Goal: Task Accomplishment & Management: Complete application form

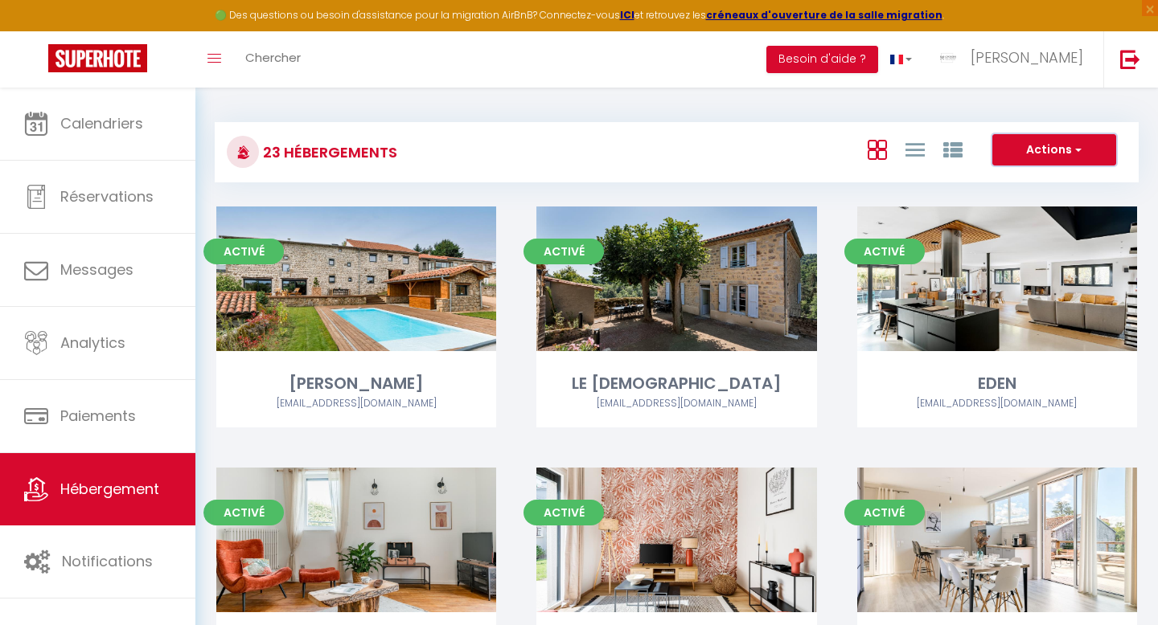
click at [1064, 160] on button "Actions" at bounding box center [1054, 150] width 124 height 32
click at [1004, 182] on li "Créer un Hébergement" at bounding box center [1041, 183] width 147 height 18
select select "3"
select select "2"
select select "1"
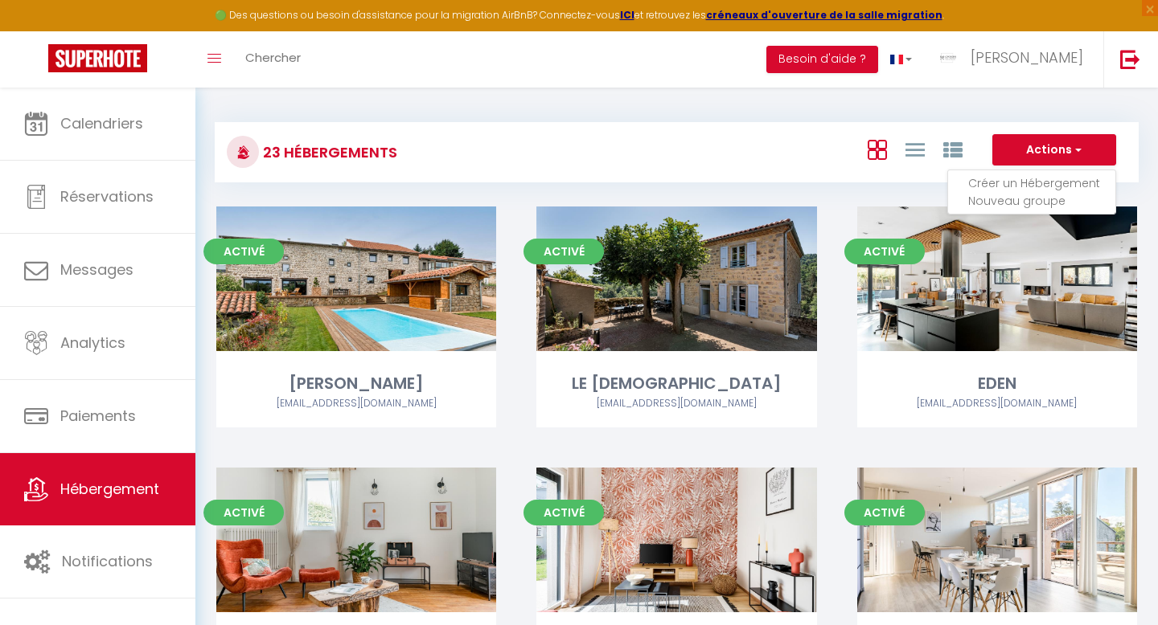
select select "1"
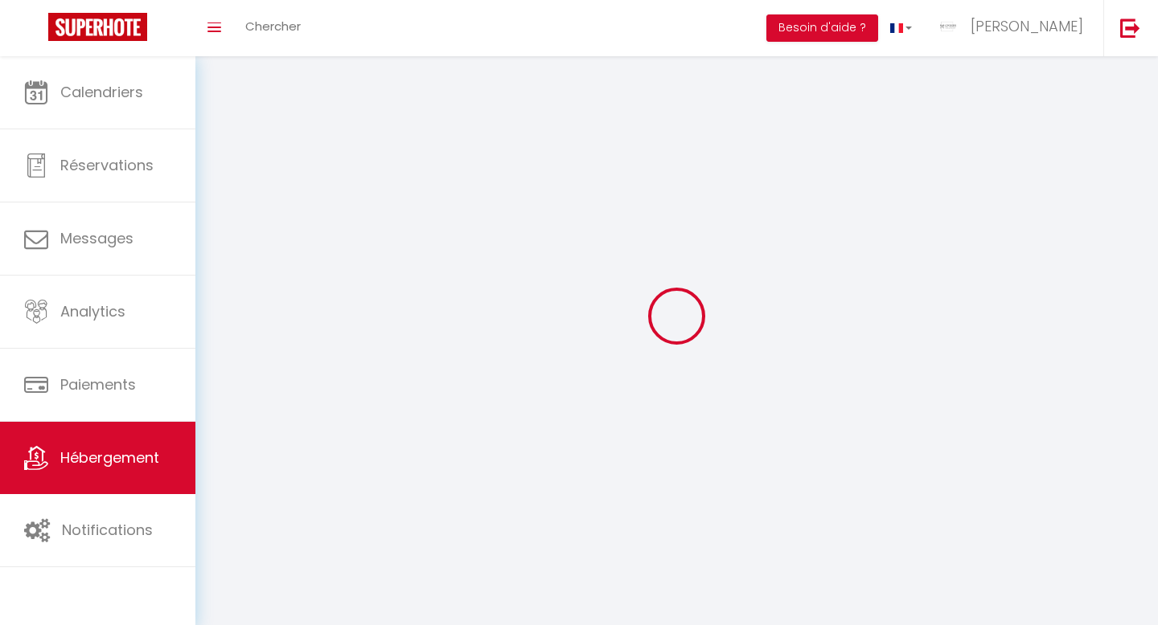
select select
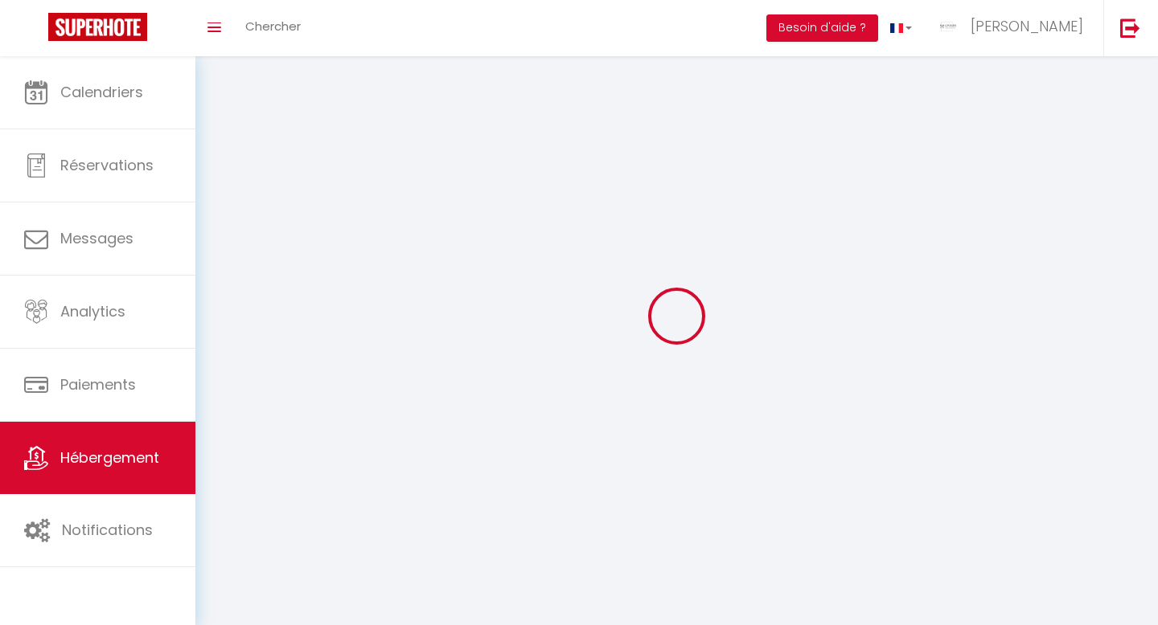
select select
checkbox input "false"
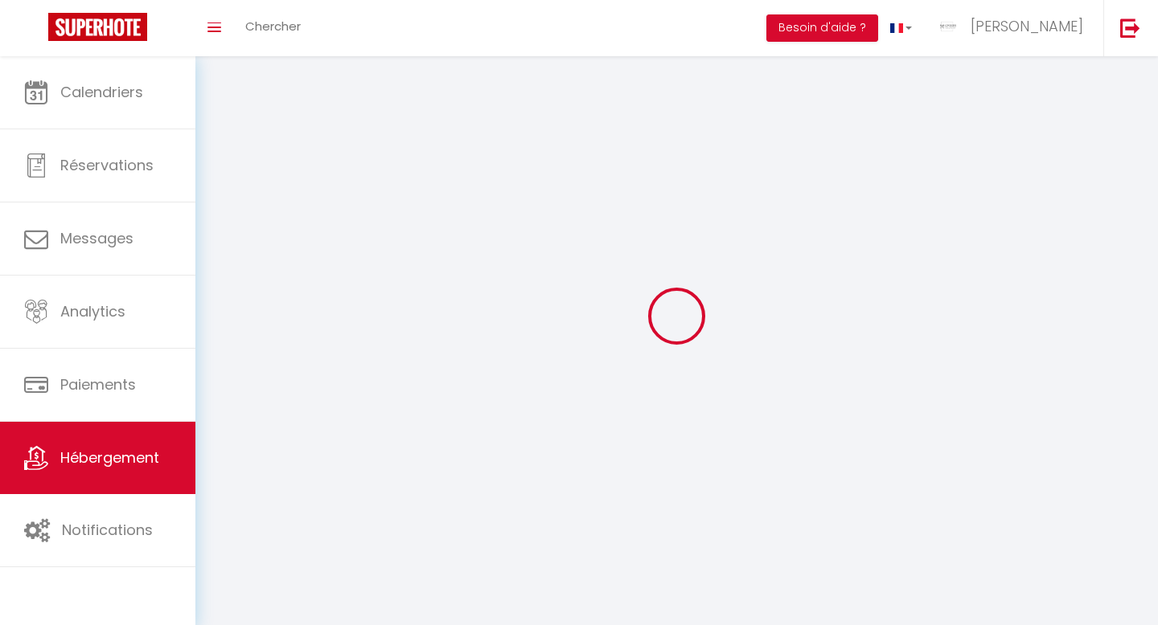
select select
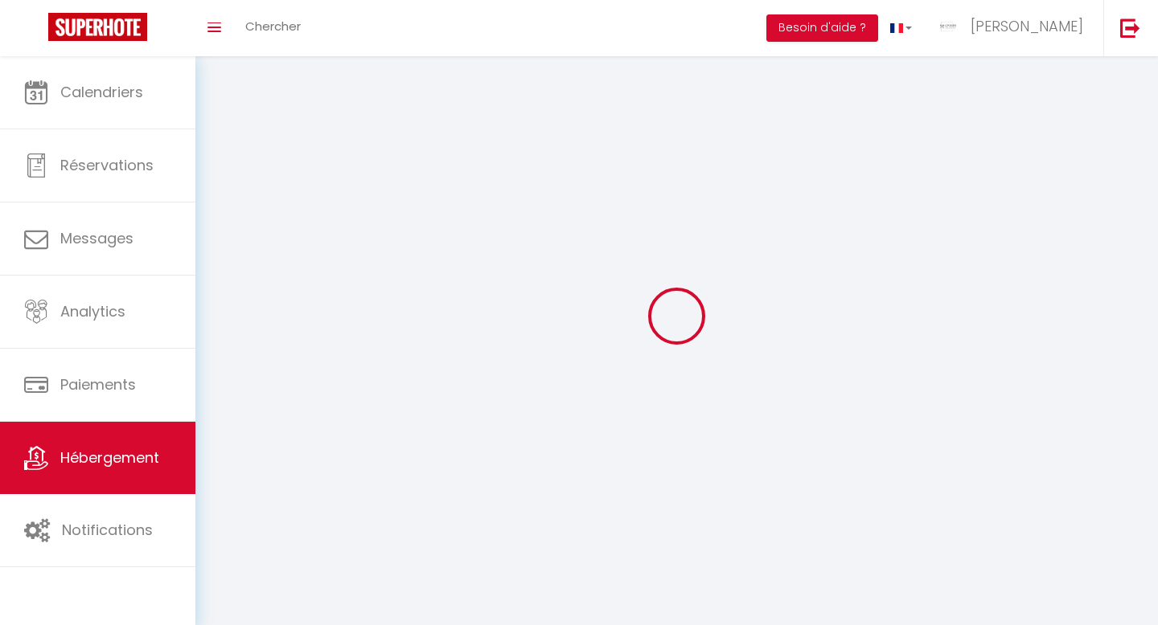
select select
checkbox input "false"
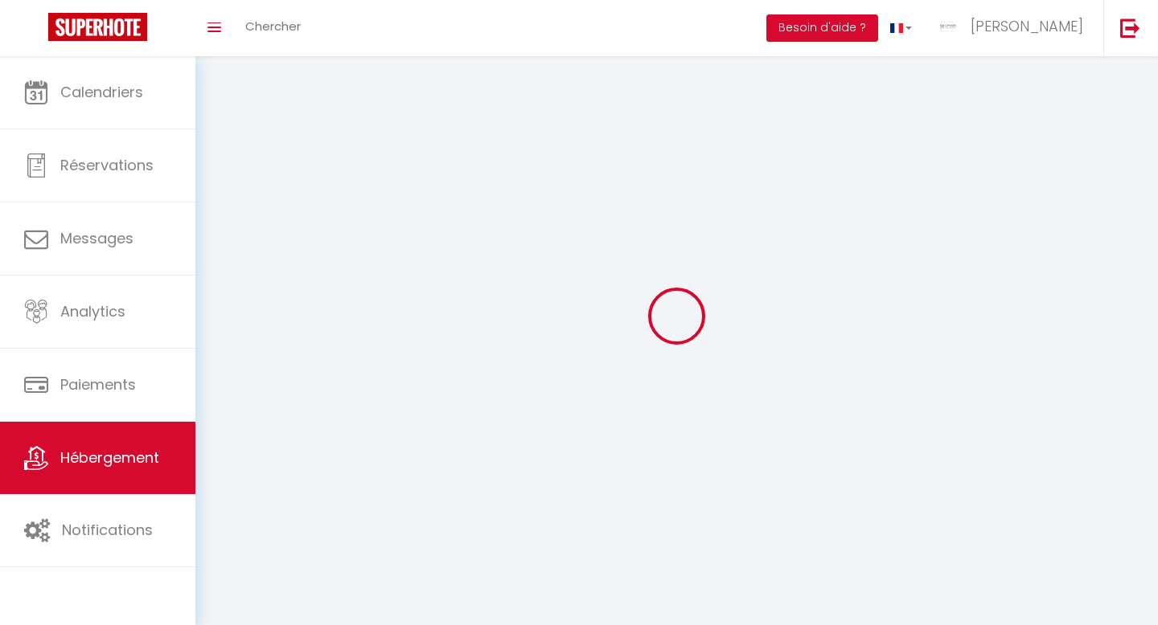
checkbox input "false"
select select
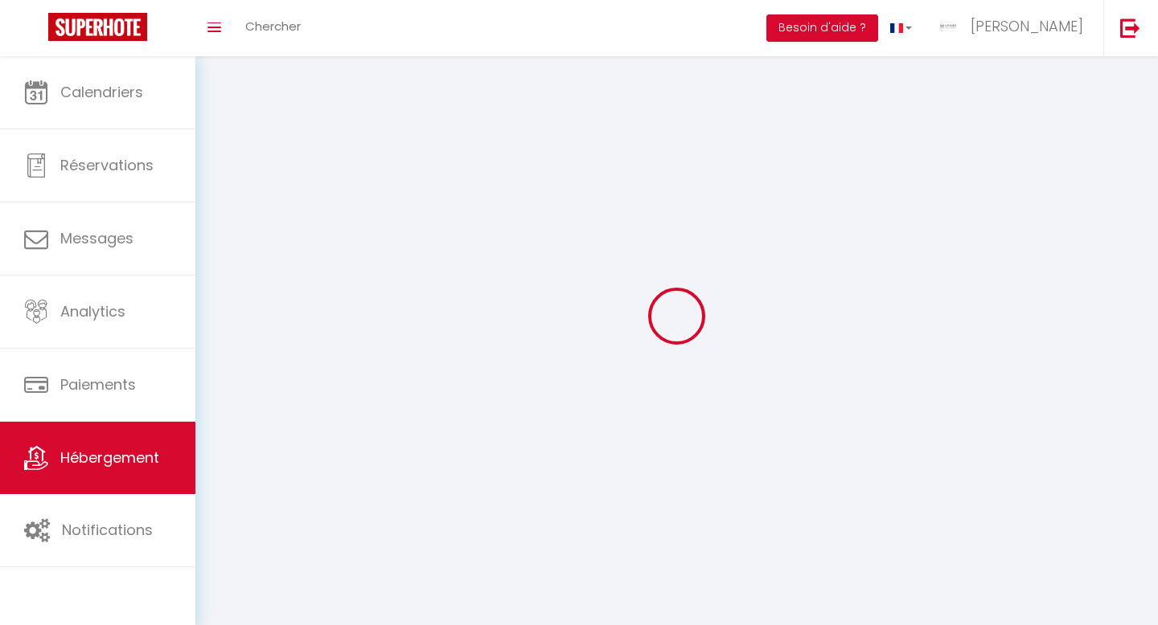
select select
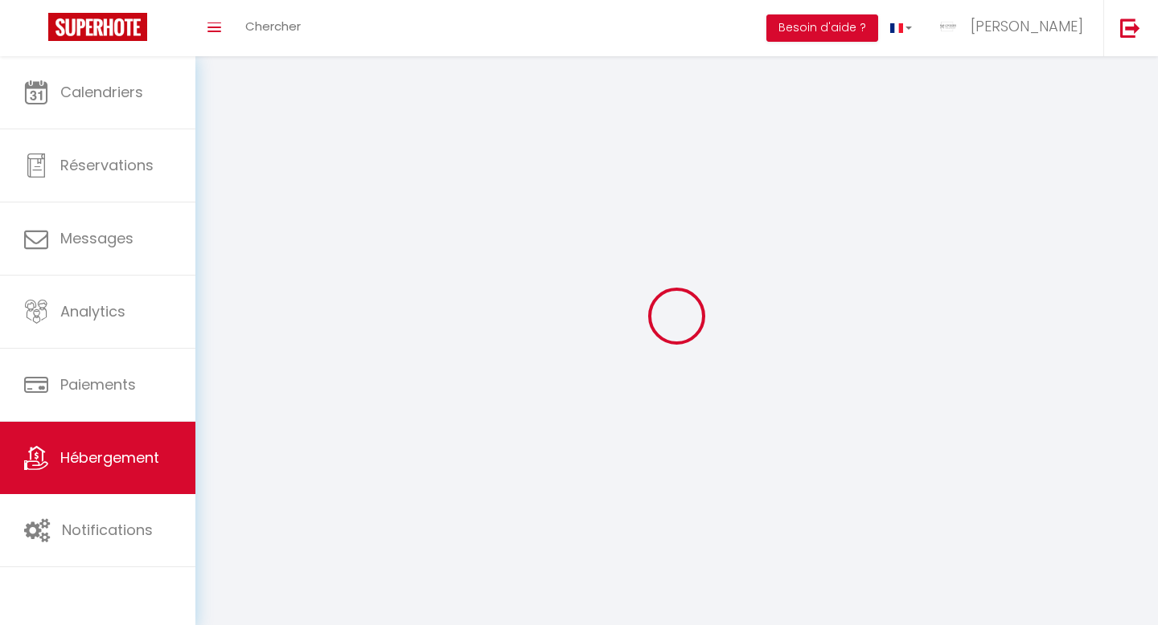
checkbox input "false"
select select
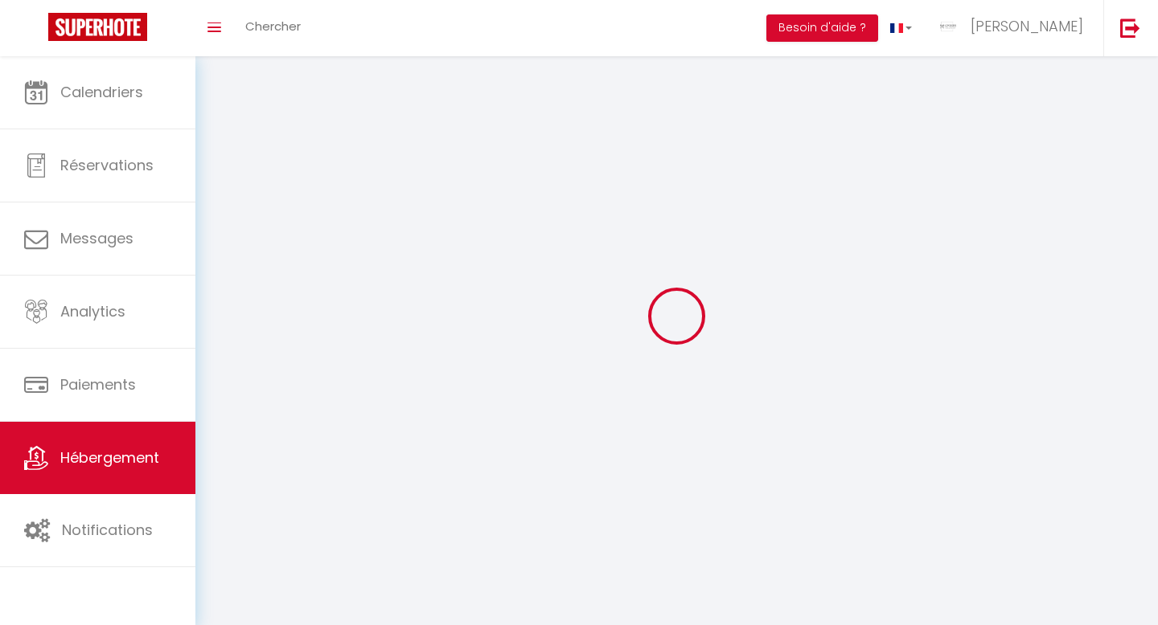
select select
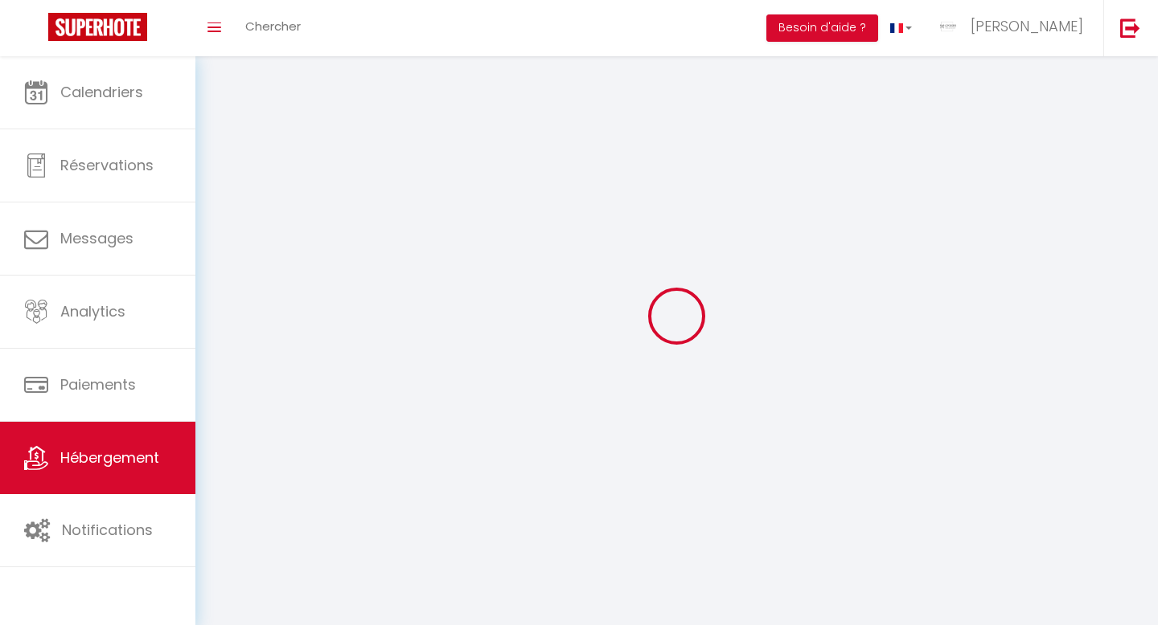
select select
checkbox input "false"
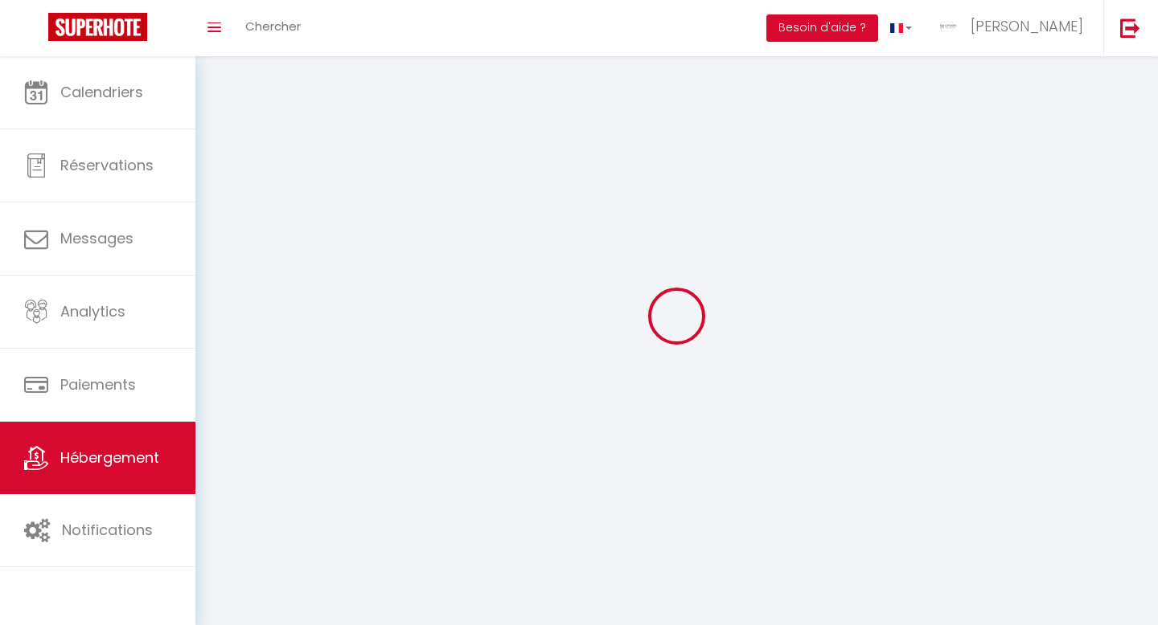
select select
select select "28"
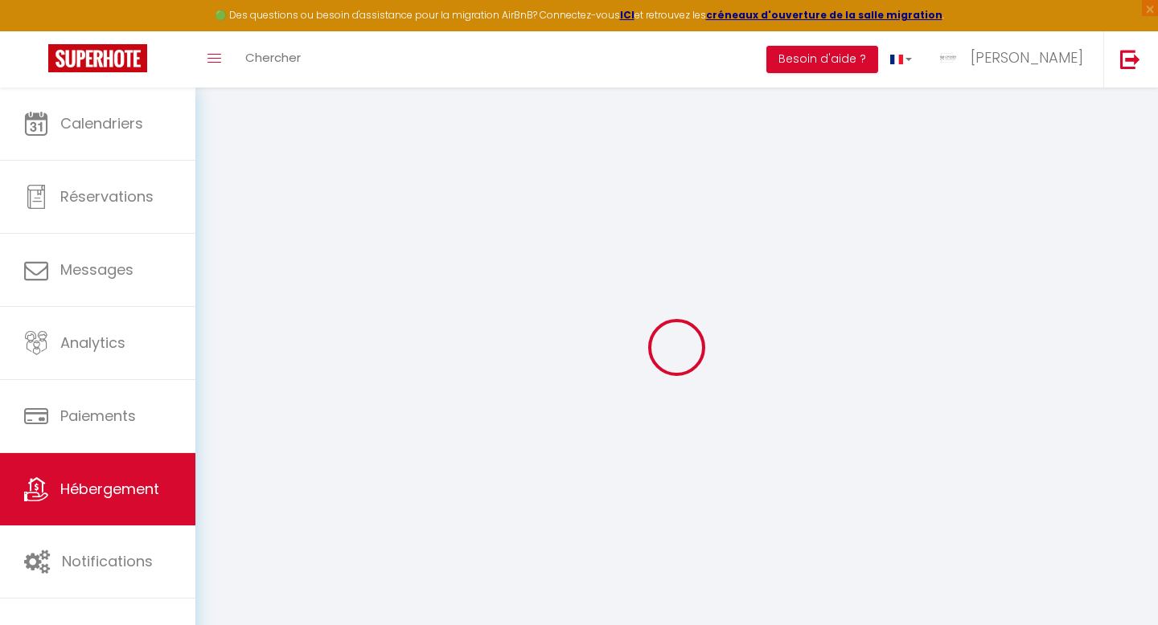
select select
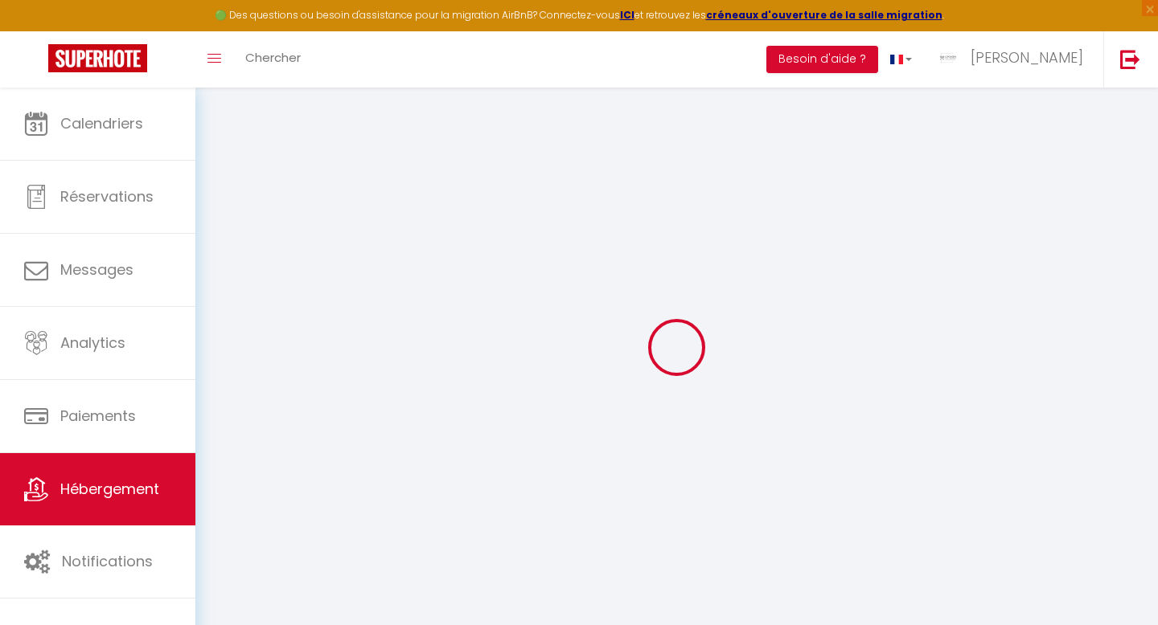
select select
checkbox input "false"
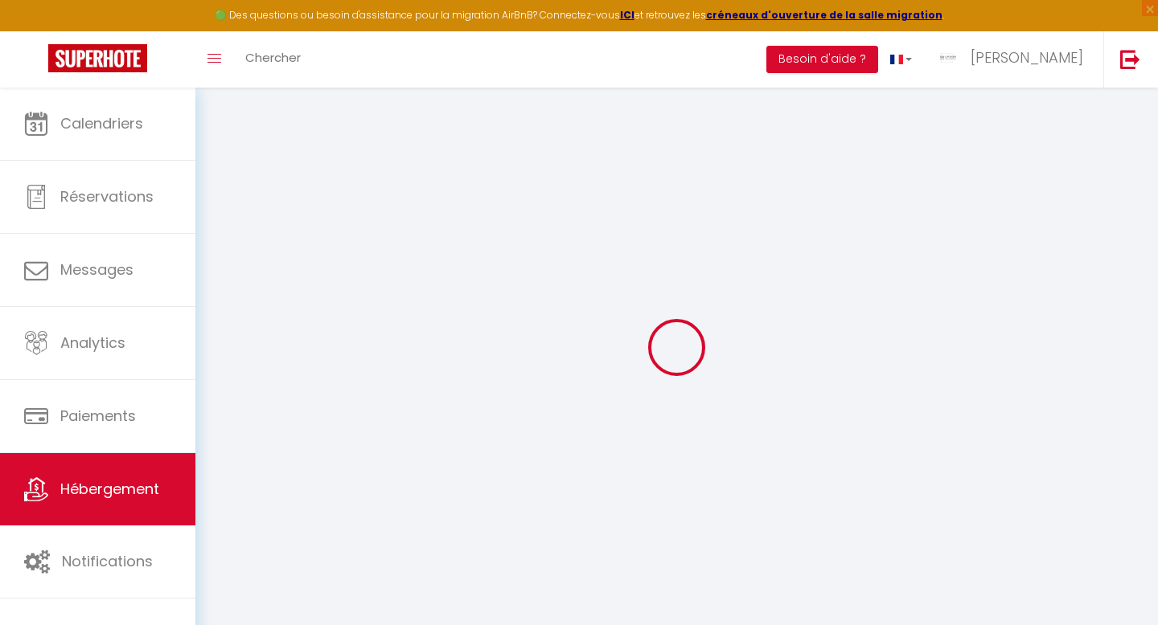
select select
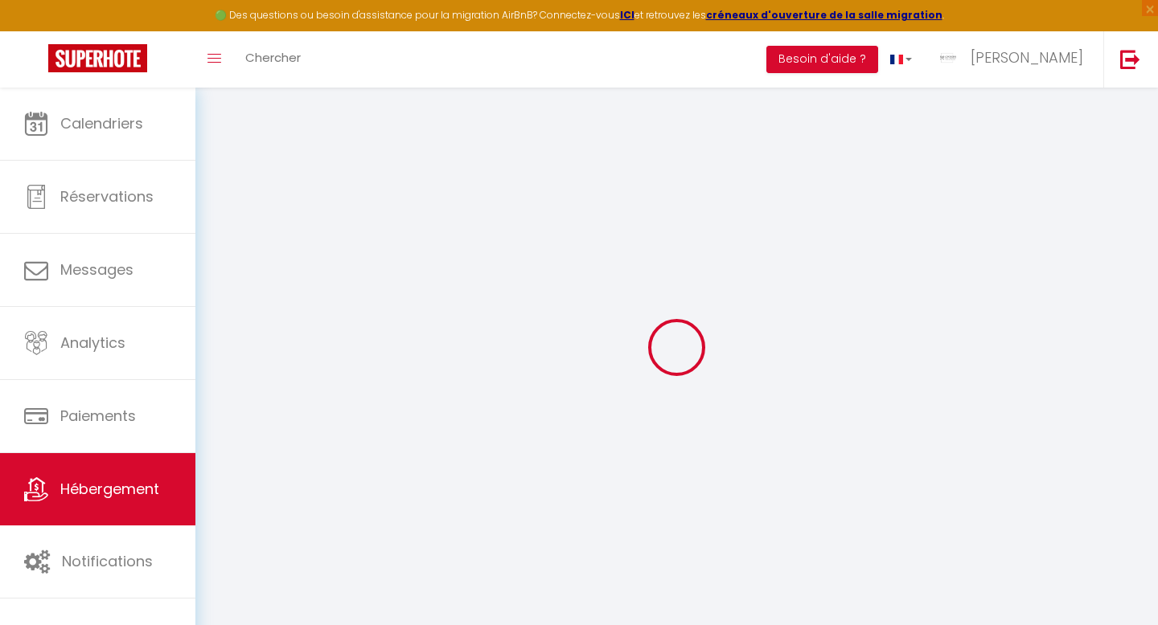
select select
checkbox input "false"
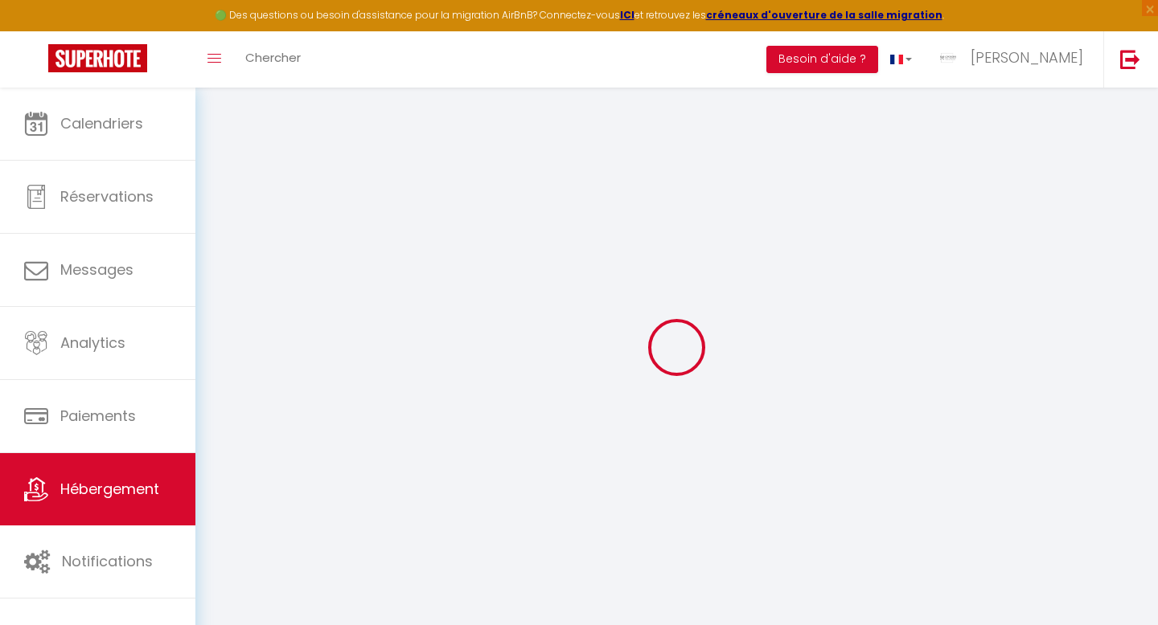
checkbox input "false"
select select
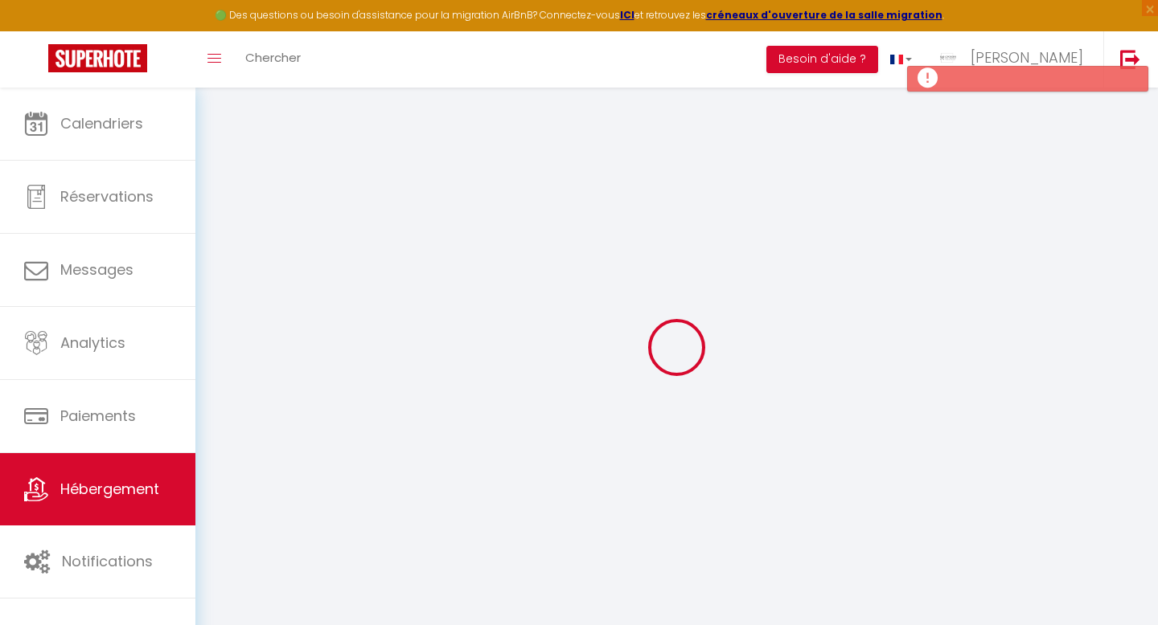
select select
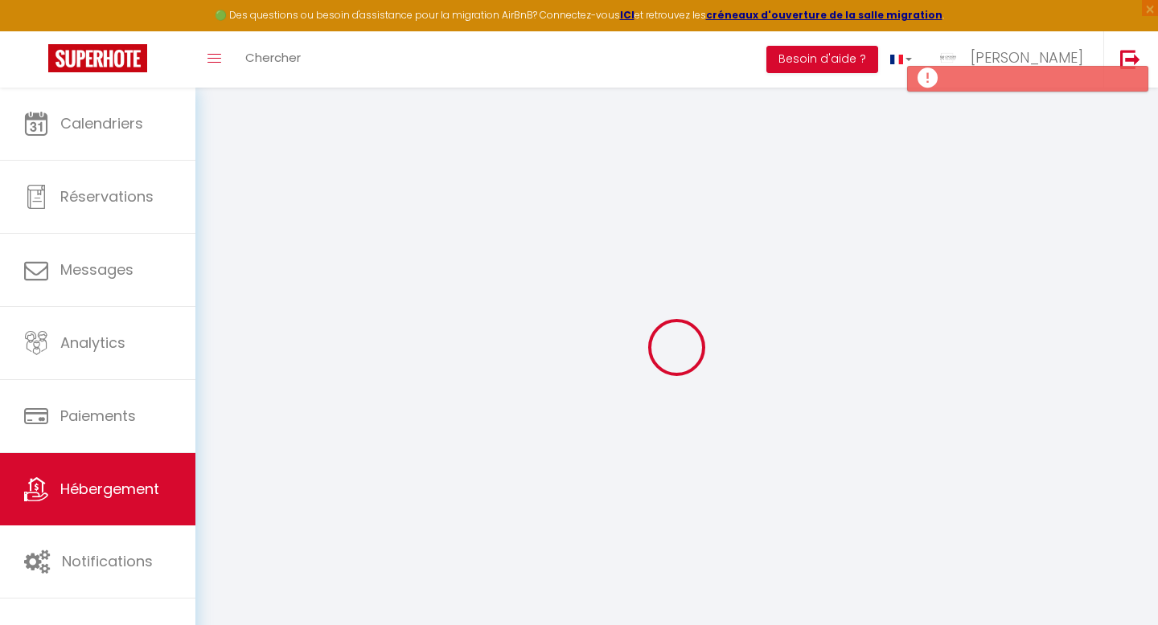
checkbox input "false"
select select
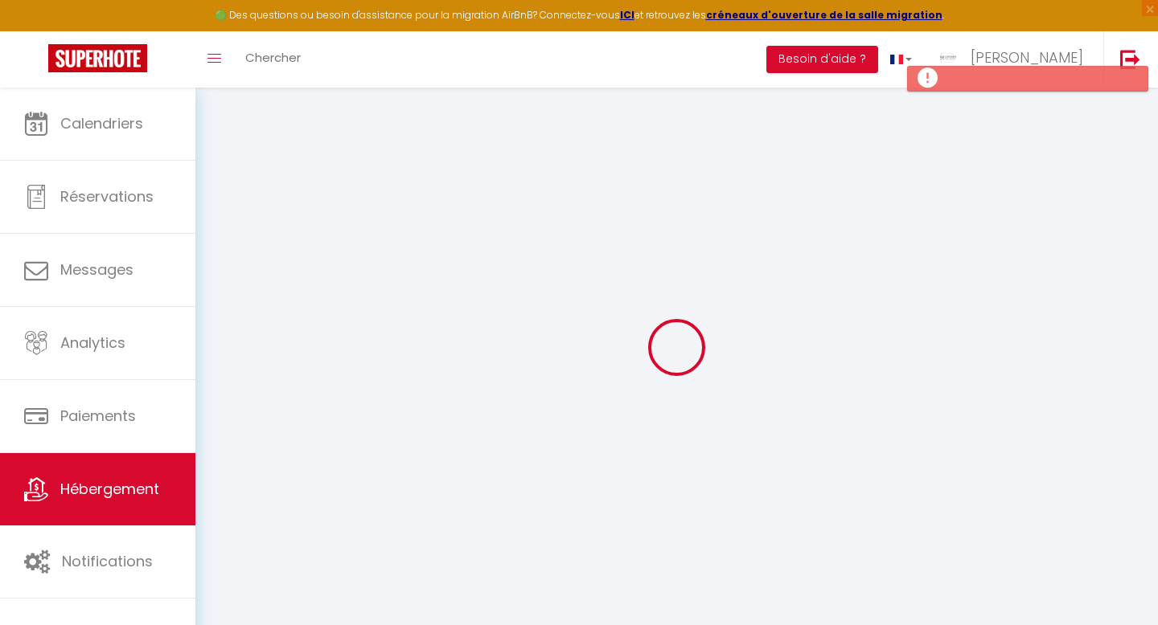
select select
checkbox input "false"
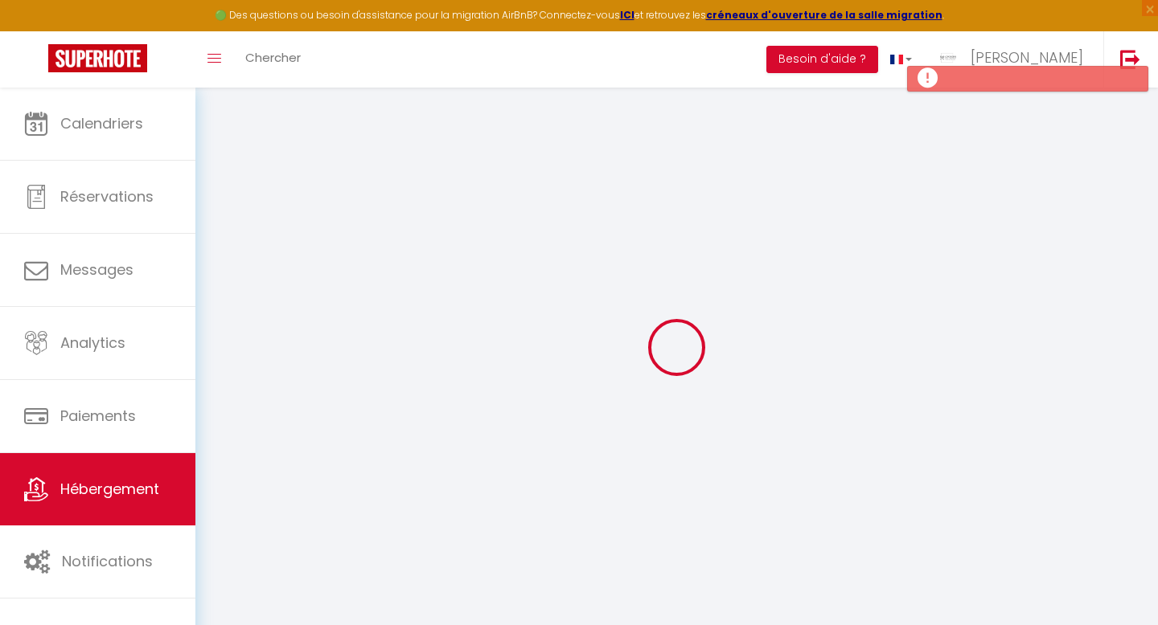
checkbox input "false"
select select
select select "15:00"
select select "23:45"
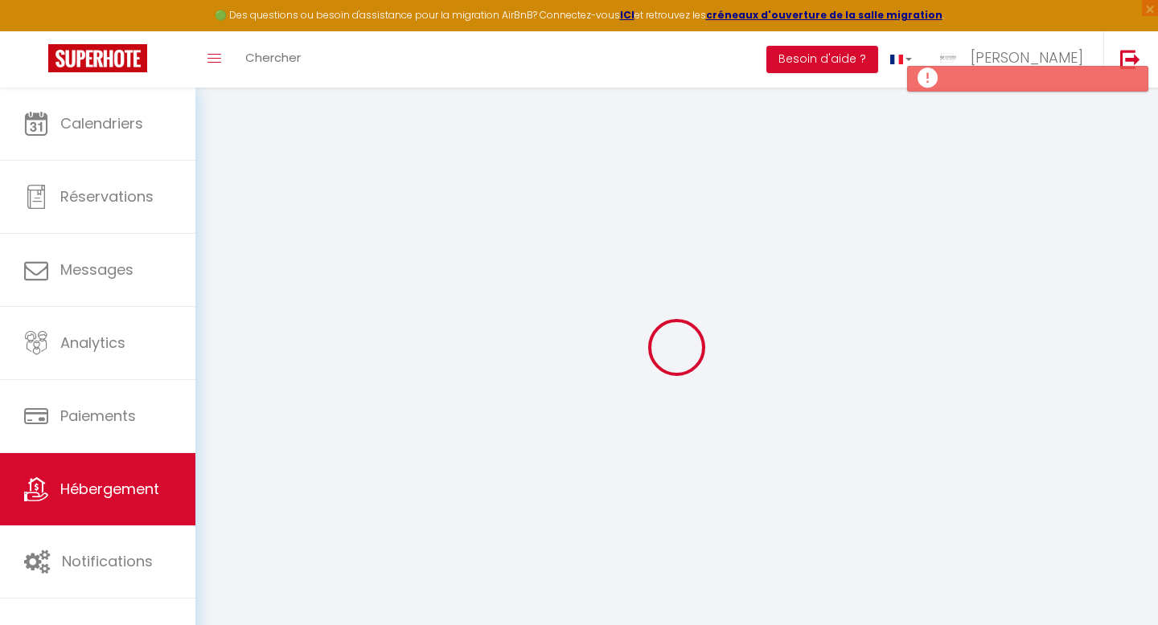
select select "11:00"
select select "30"
select select "120"
select select
checkbox input "false"
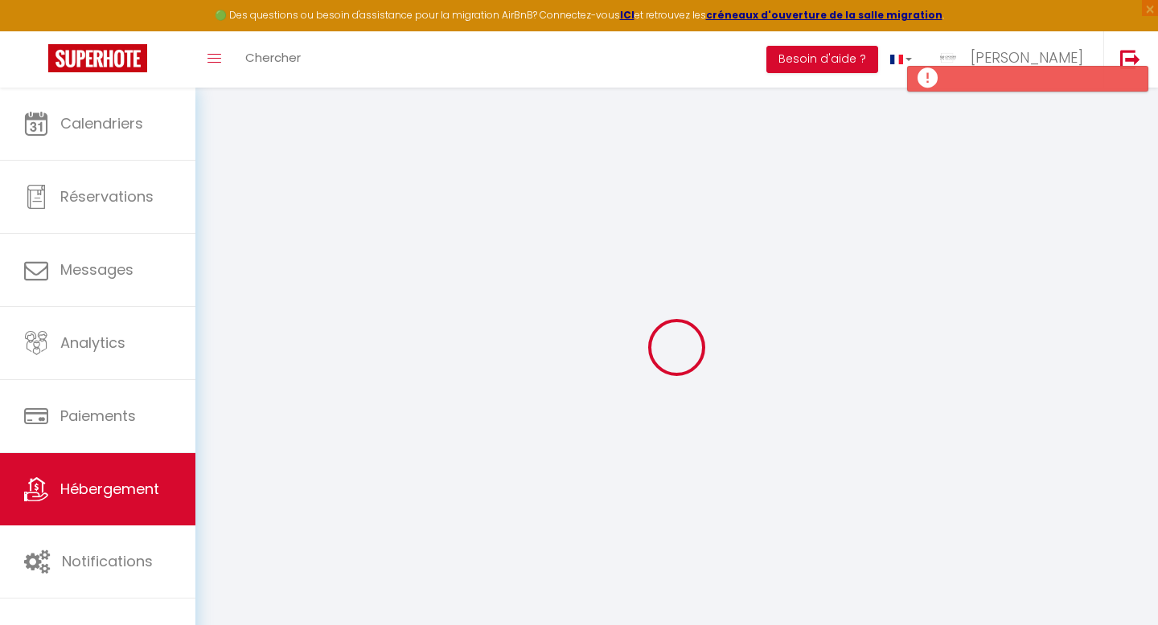
checkbox input "false"
select select
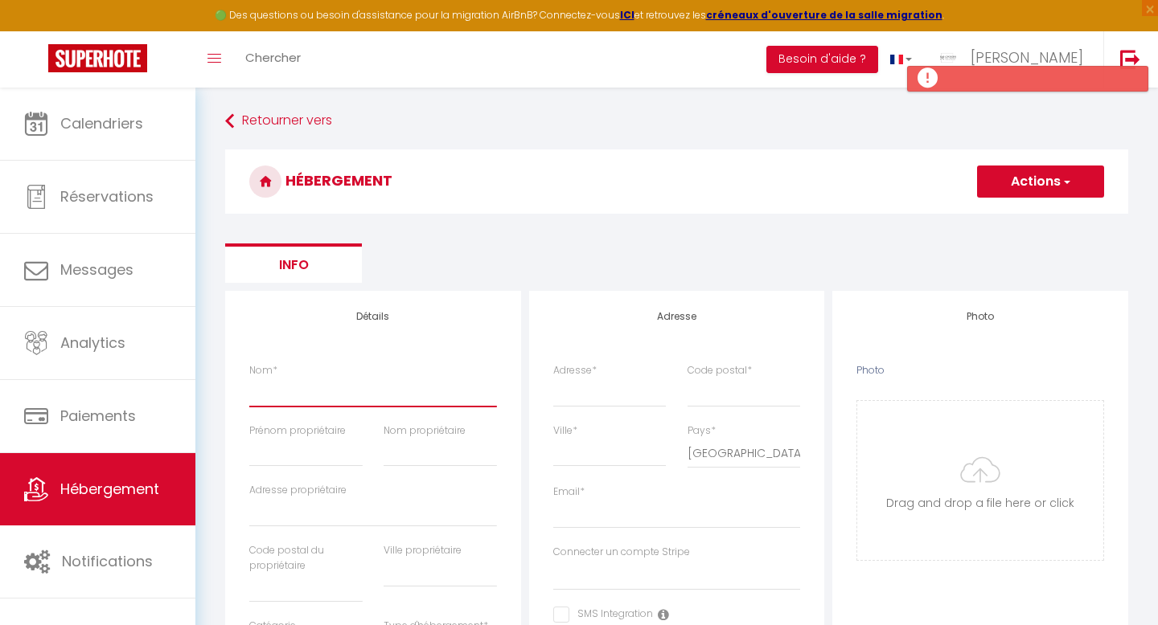
click at [303, 382] on input "Nom *" at bounding box center [373, 392] width 248 height 29
type input "F"
select select
checkbox input "false"
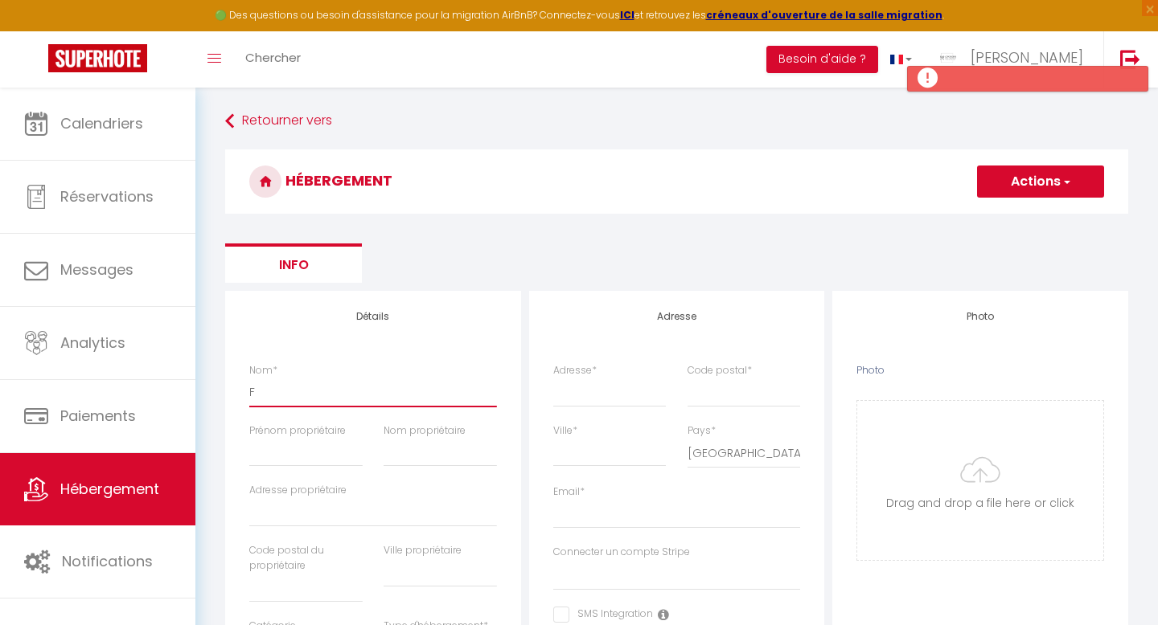
checkbox input "false"
select select
type input "FR"
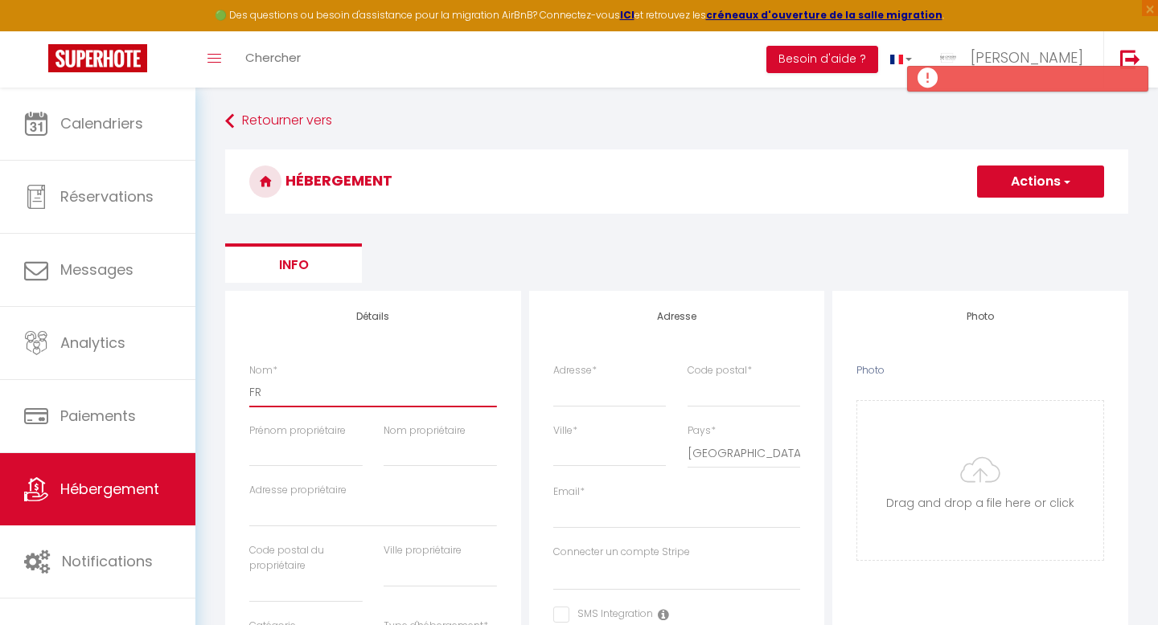
select select
checkbox input "false"
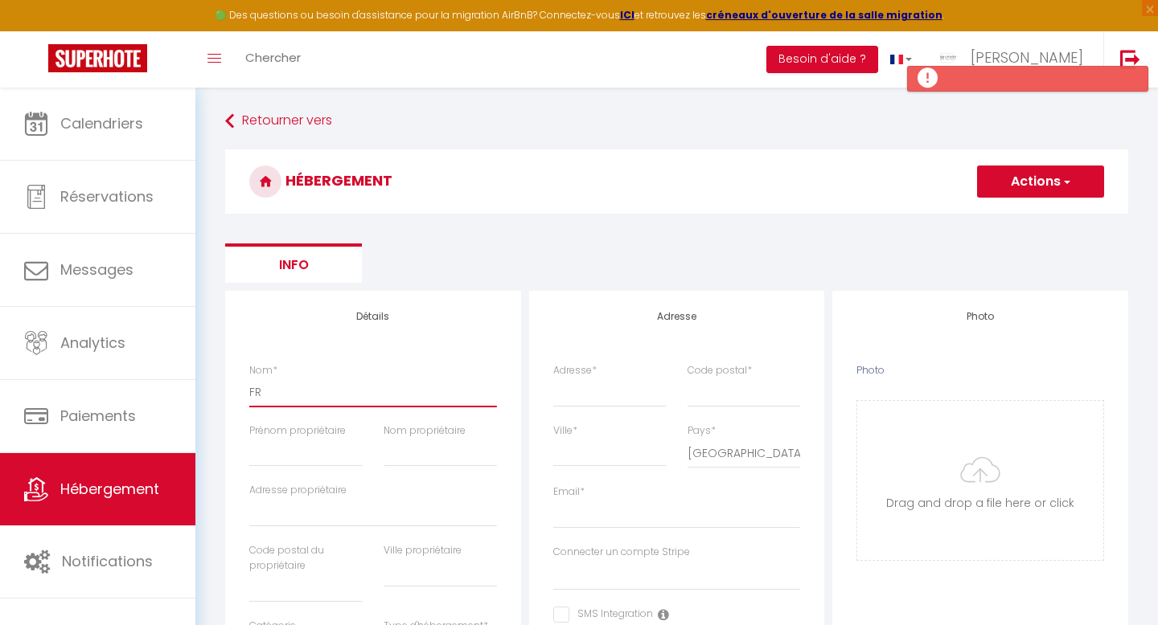
select select
type input "FRID"
select select
checkbox input "false"
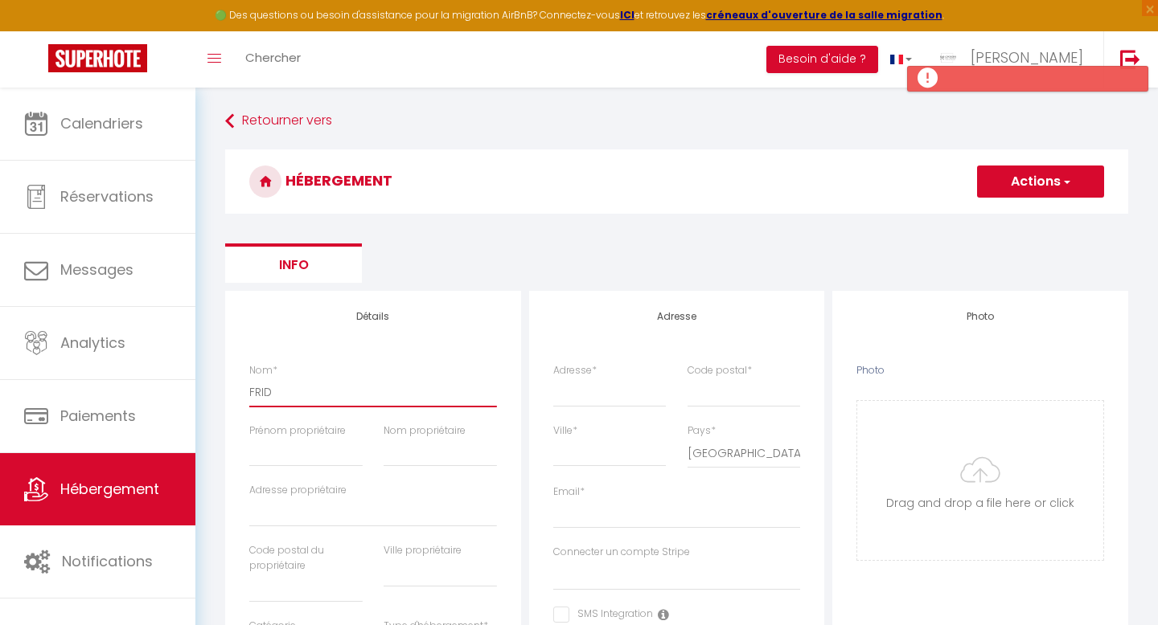
checkbox input "false"
select select
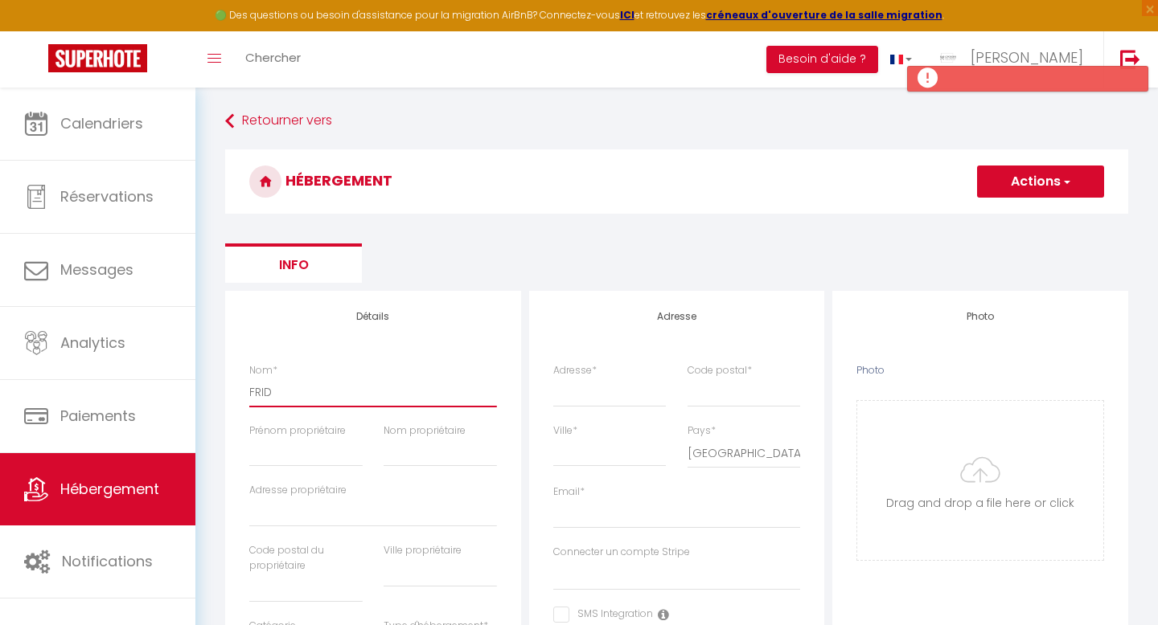
type input "[PERSON_NAME]"
select select
checkbox input "false"
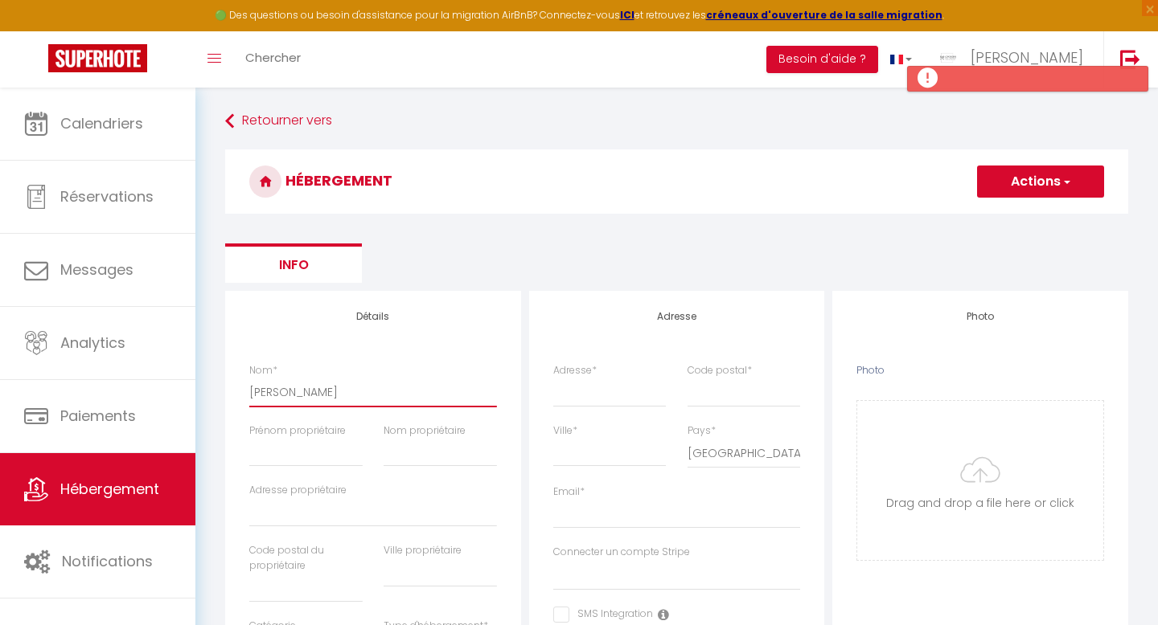
checkbox input "false"
select select
type input "[PERSON_NAME]"
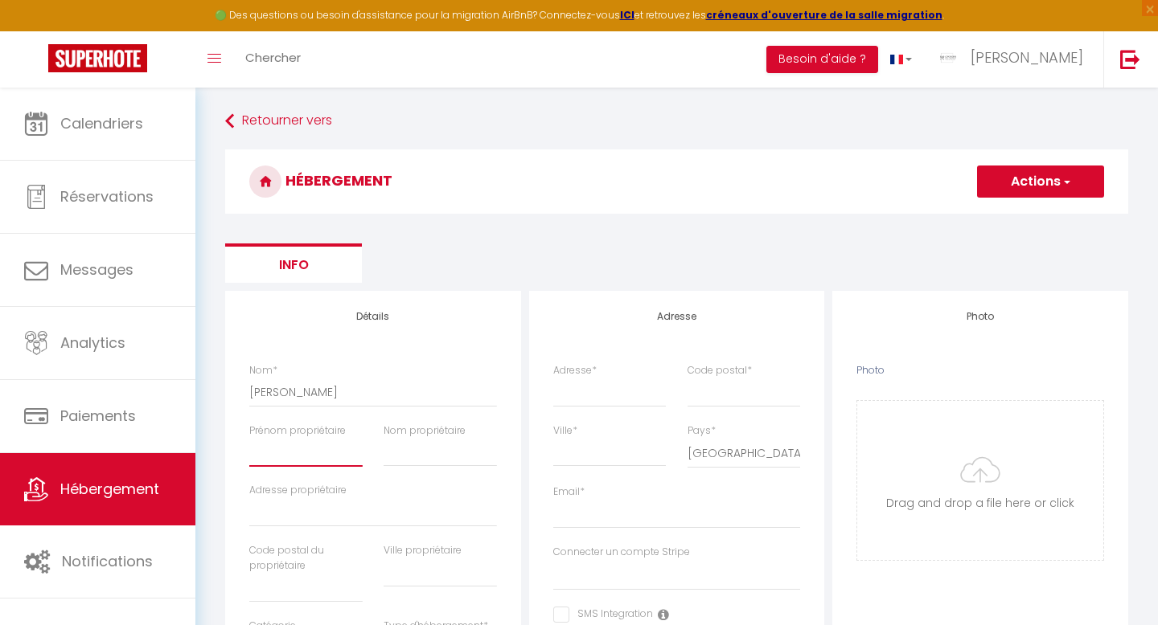
click at [314, 456] on input "Prénom propriétaire" at bounding box center [305, 452] width 113 height 29
type input "I"
select select
checkbox input "false"
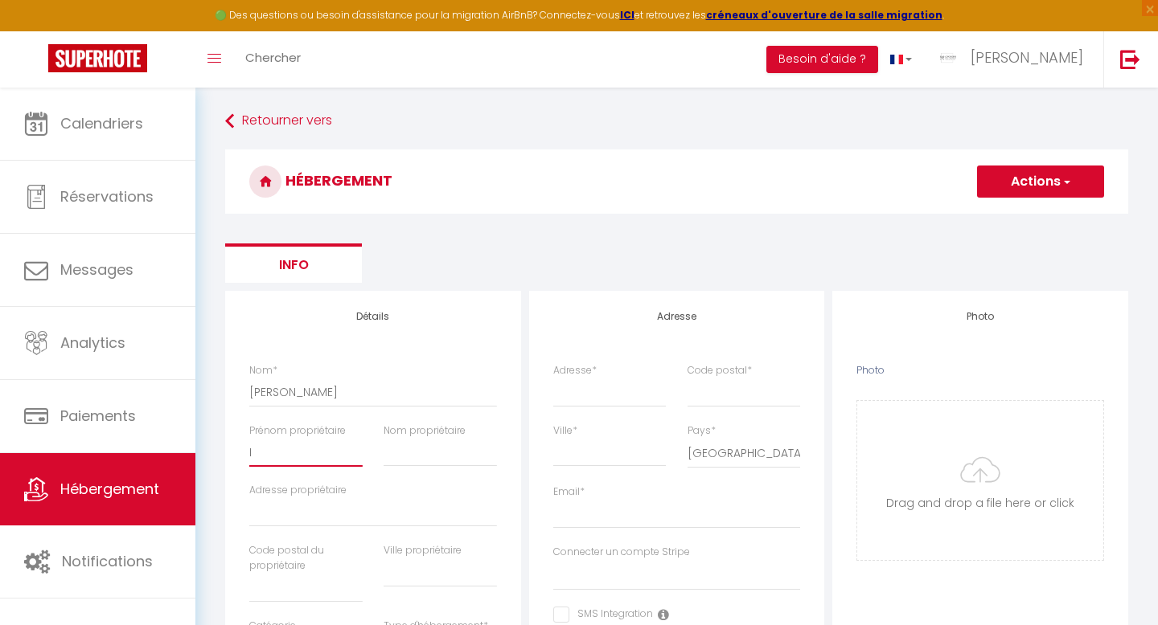
checkbox input "false"
select select
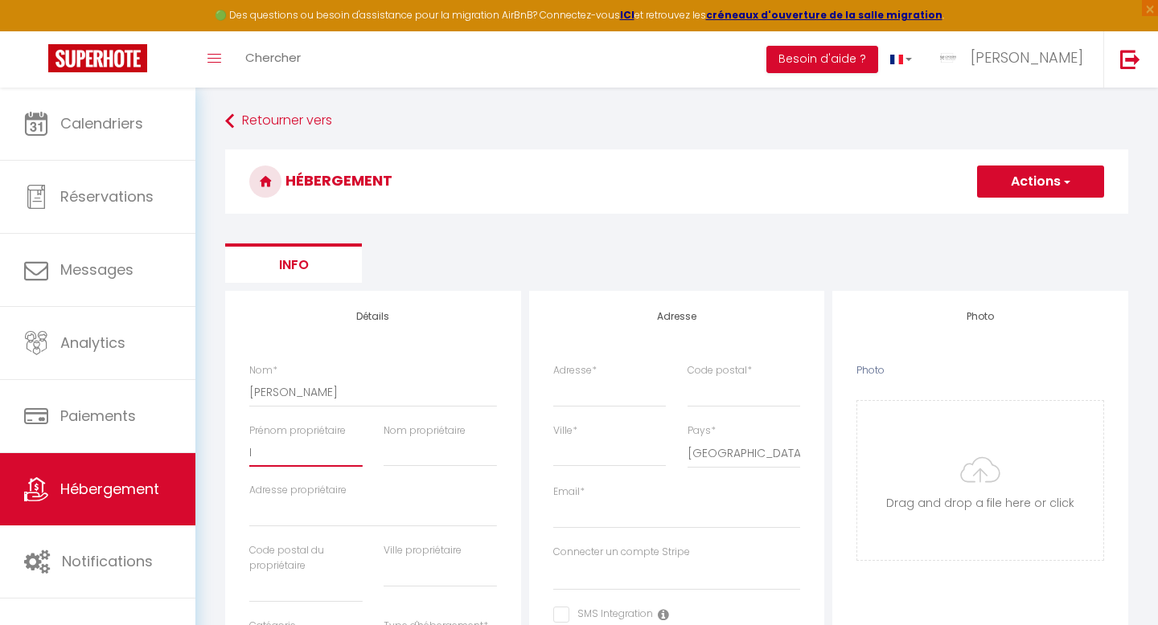
checkbox input "false"
select select
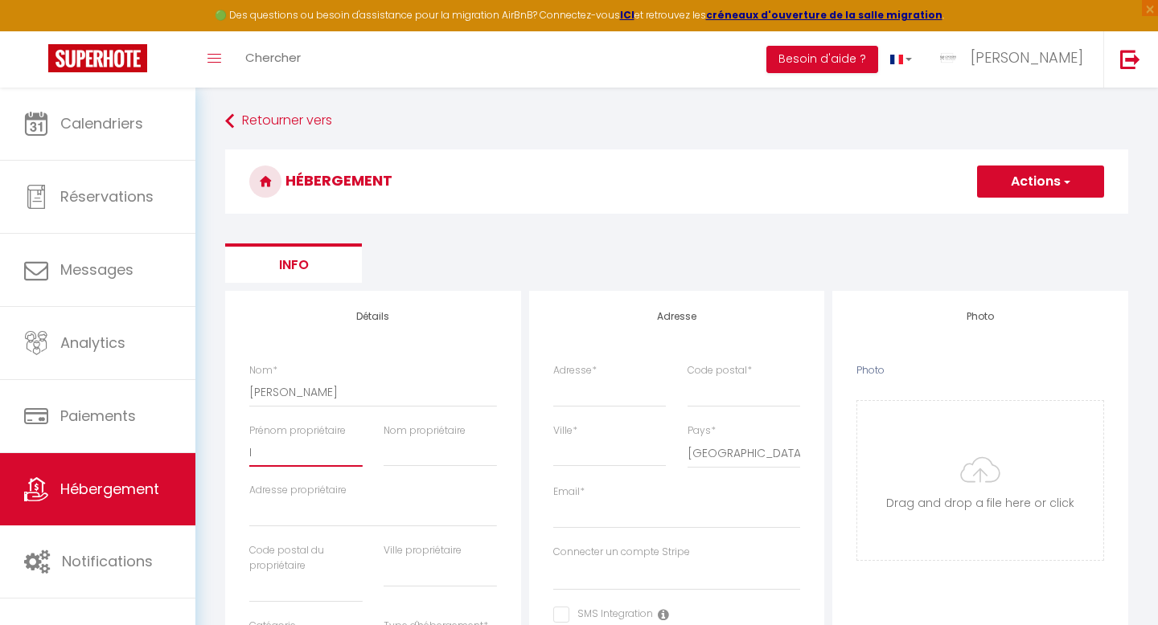
select select
type input "Ic"
select select
checkbox input "false"
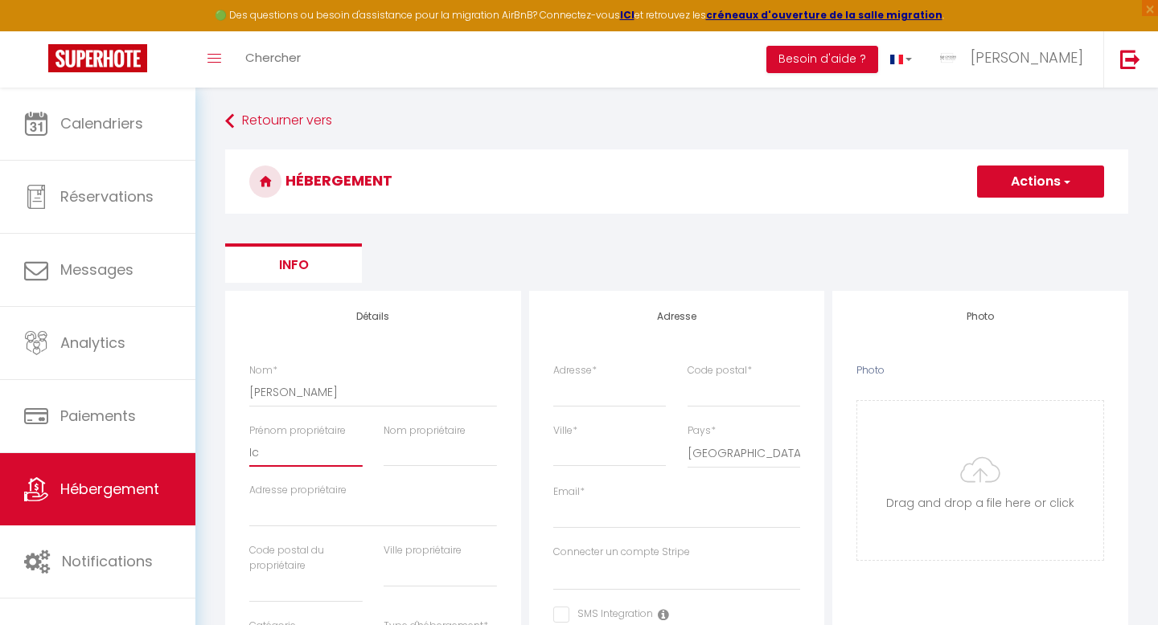
checkbox input "false"
select select
type input "I"
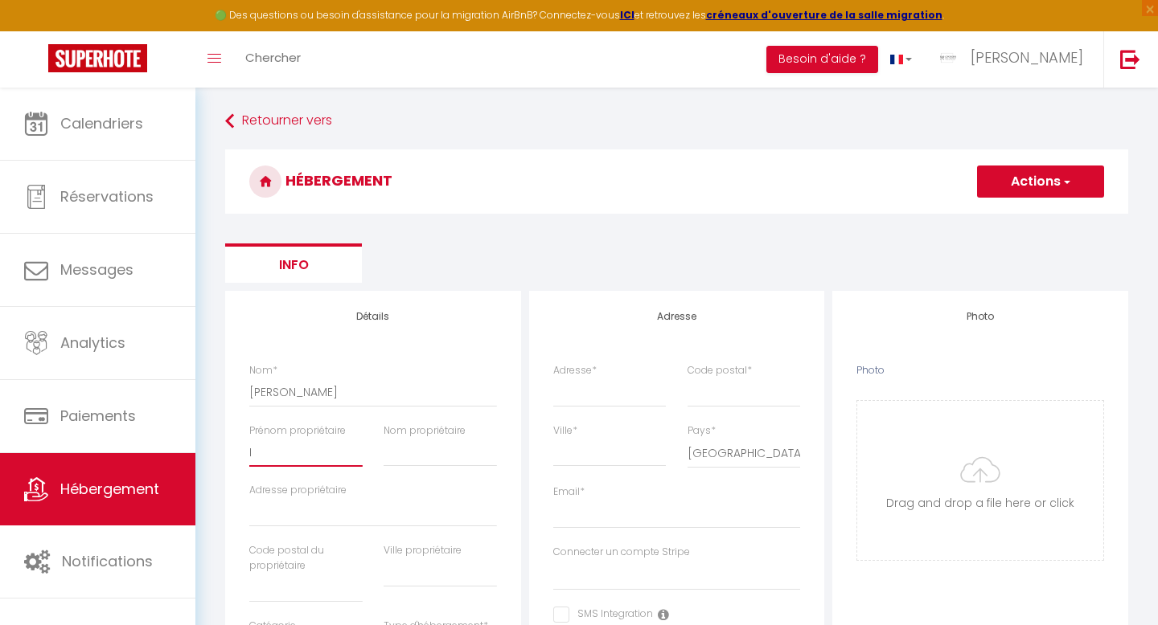
select select
checkbox input "false"
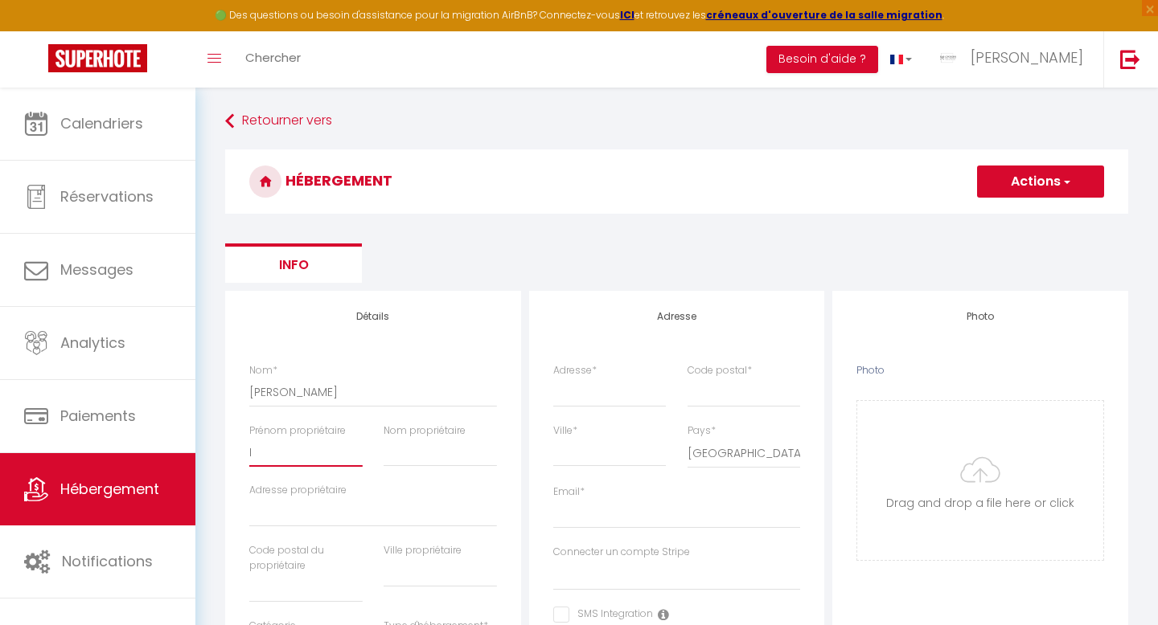
select select
type input "Im"
select select
checkbox input "false"
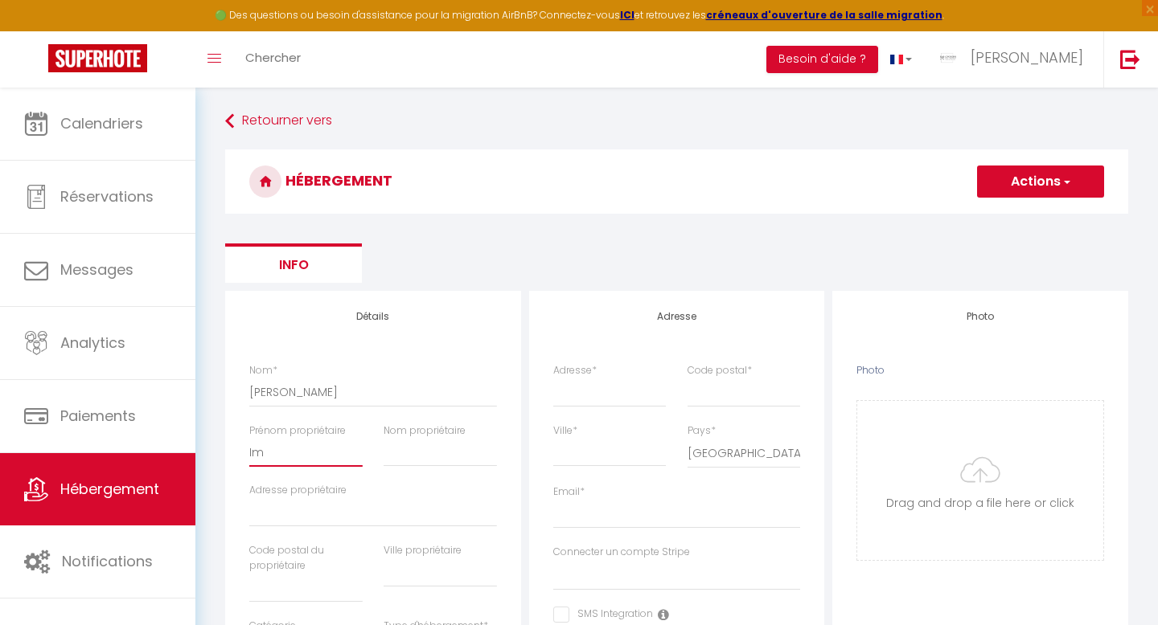
checkbox input "false"
select select
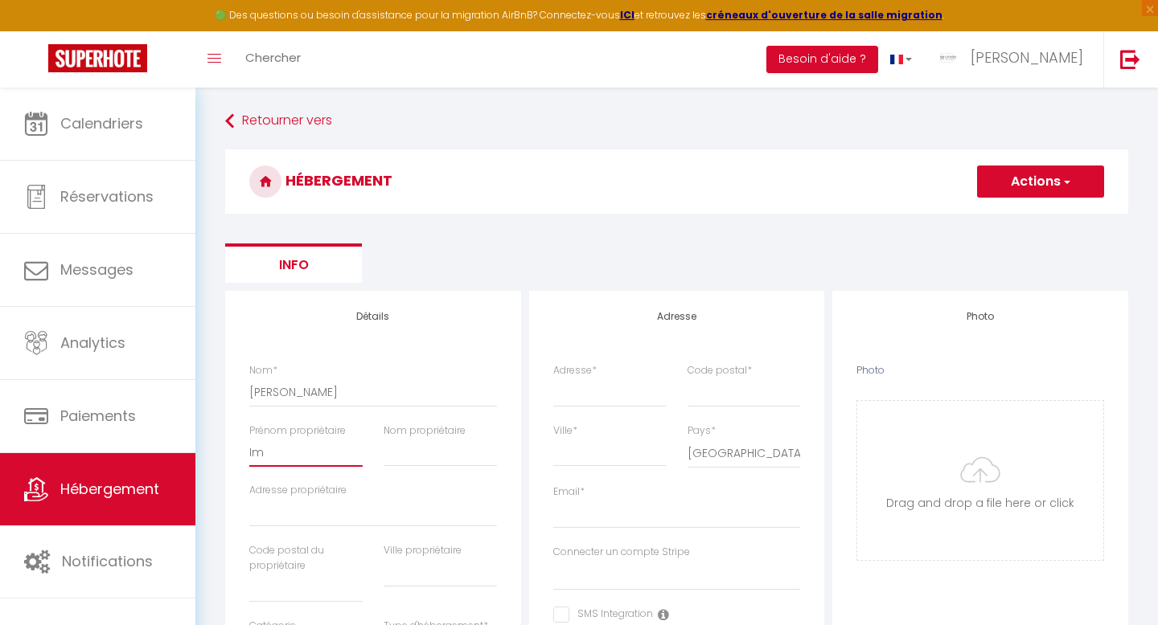
type input "Ima"
select select
checkbox input "false"
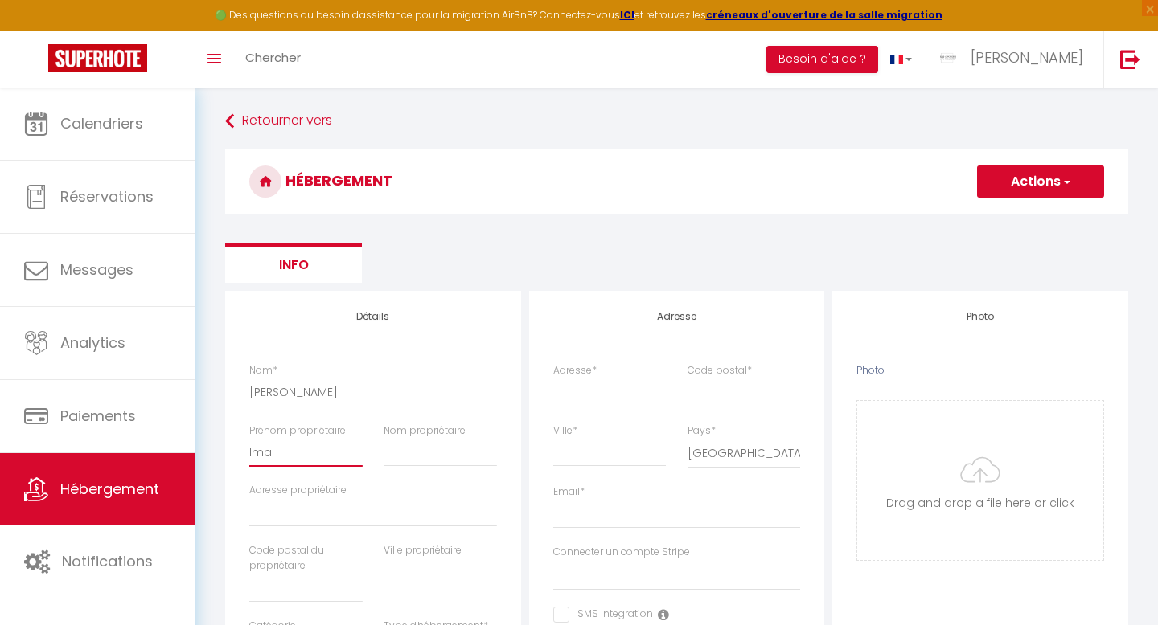
checkbox input "false"
select select
type input "Imad"
select select
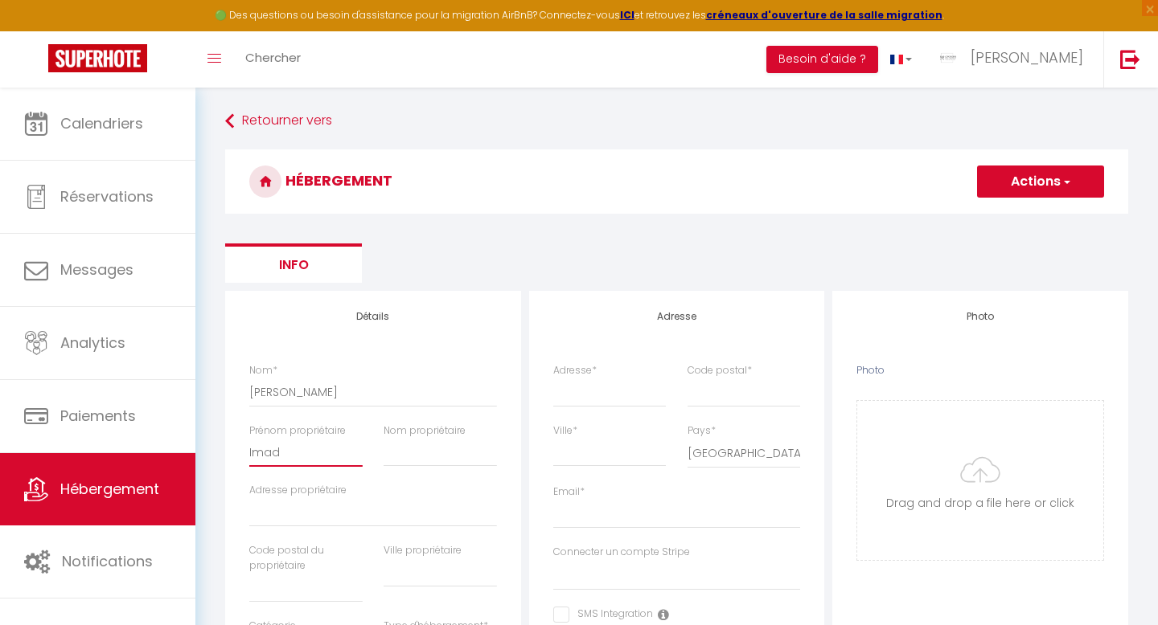
checkbox input "false"
select select
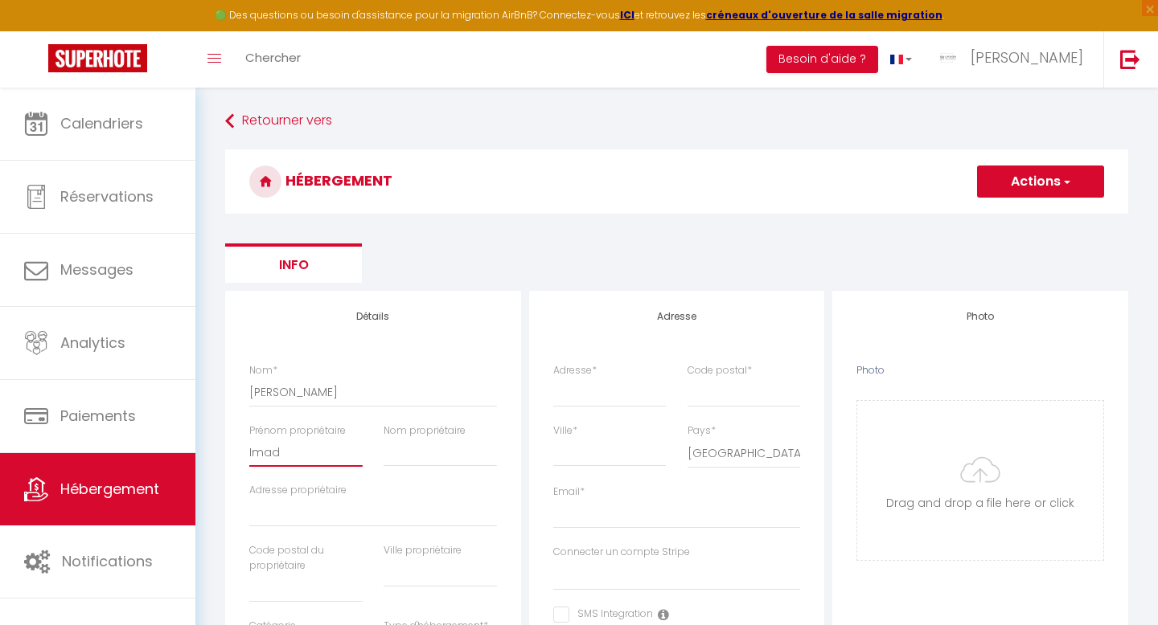
select select
type input "Imad"
type input "C"
select select
checkbox input "false"
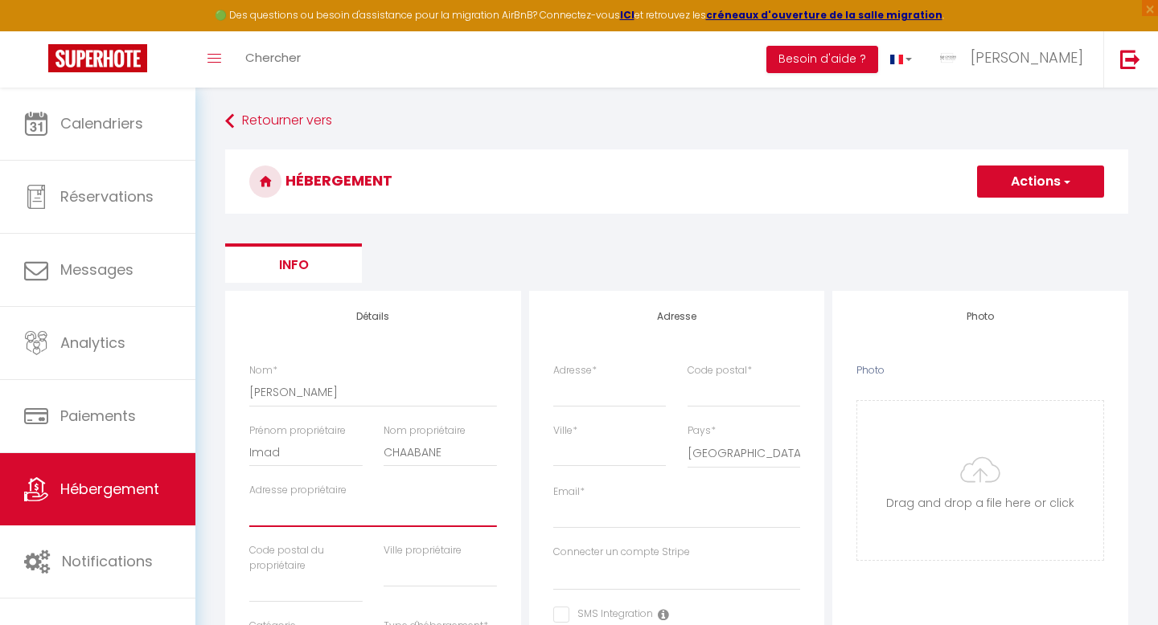
click at [274, 522] on input "Adresse propriétaire" at bounding box center [373, 512] width 248 height 29
paste input "[EMAIL_ADDRESS][DOMAIN_NAME]"
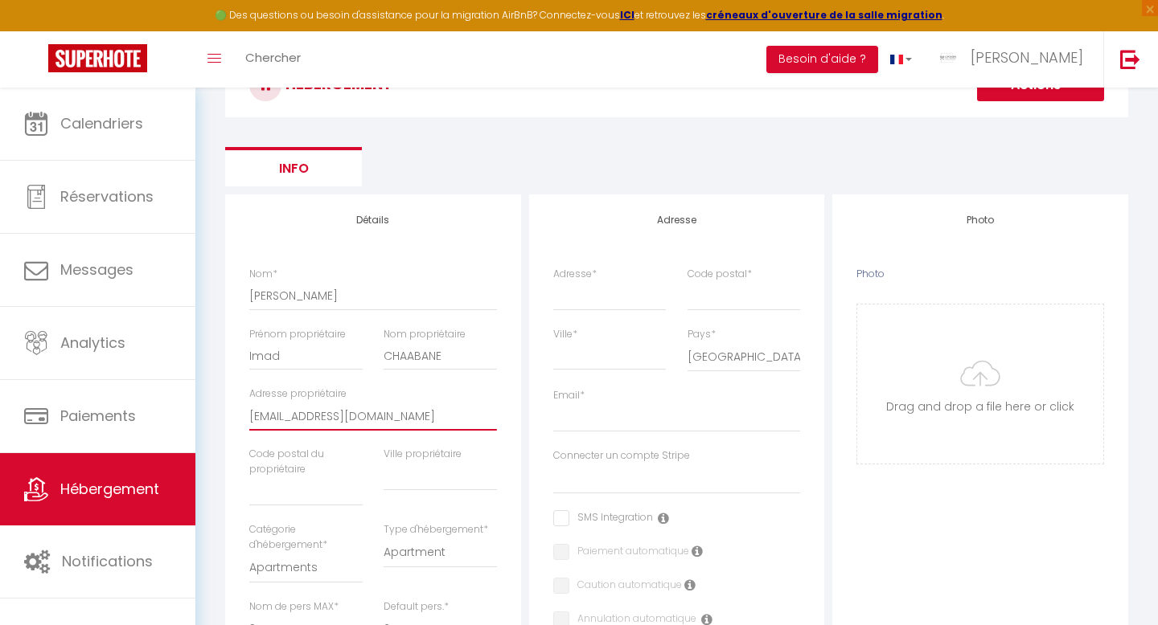
scroll to position [110, 0]
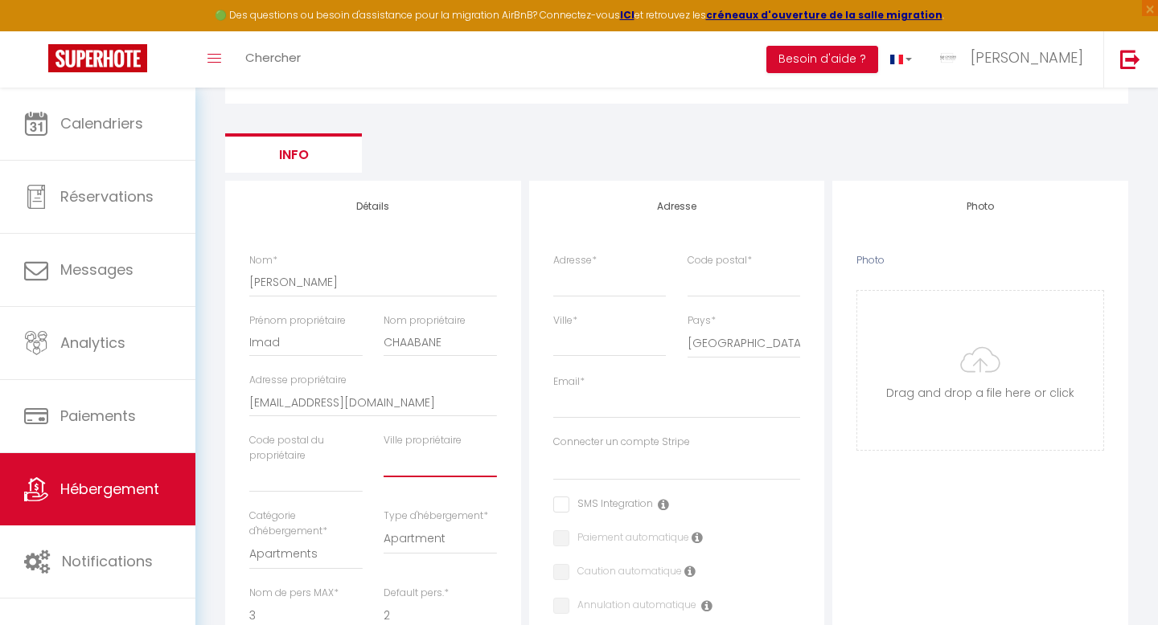
click at [402, 461] on input "text" at bounding box center [439, 463] width 113 height 29
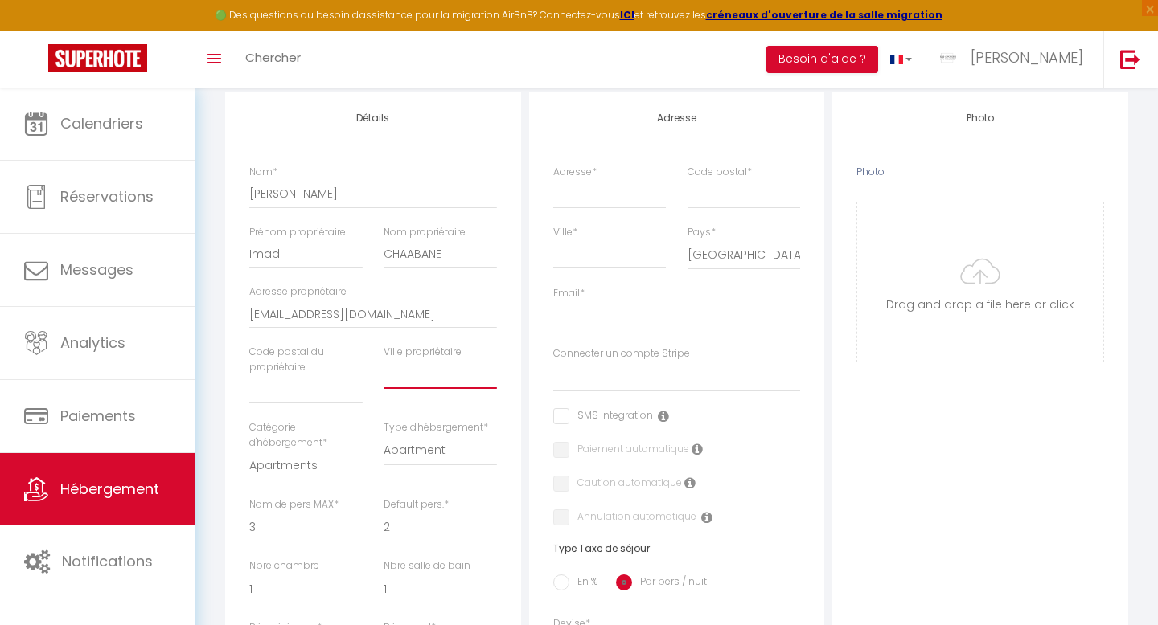
scroll to position [312, 0]
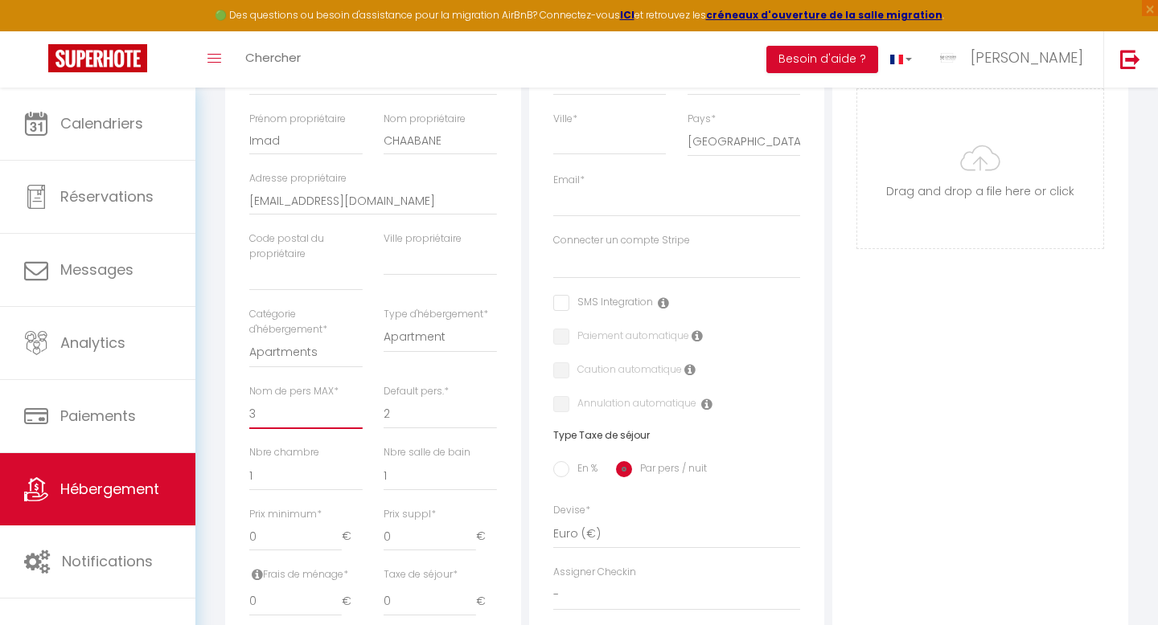
click at [314, 425] on select "1 2 3 4 5 6 7 8 9 10 11 12 13 14" at bounding box center [305, 414] width 113 height 31
click at [275, 422] on select "1 2 3 4 5 6 7 8 9 10 11 12 13 14" at bounding box center [305, 414] width 113 height 31
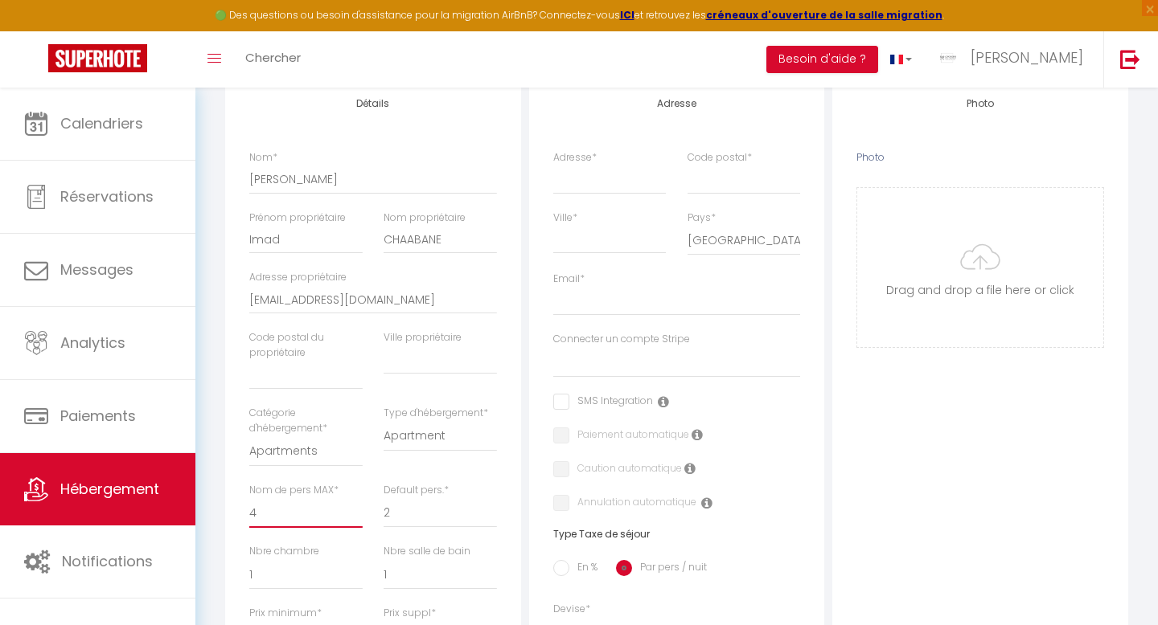
scroll to position [211, 0]
click at [589, 187] on input "Adresse *" at bounding box center [609, 181] width 113 height 29
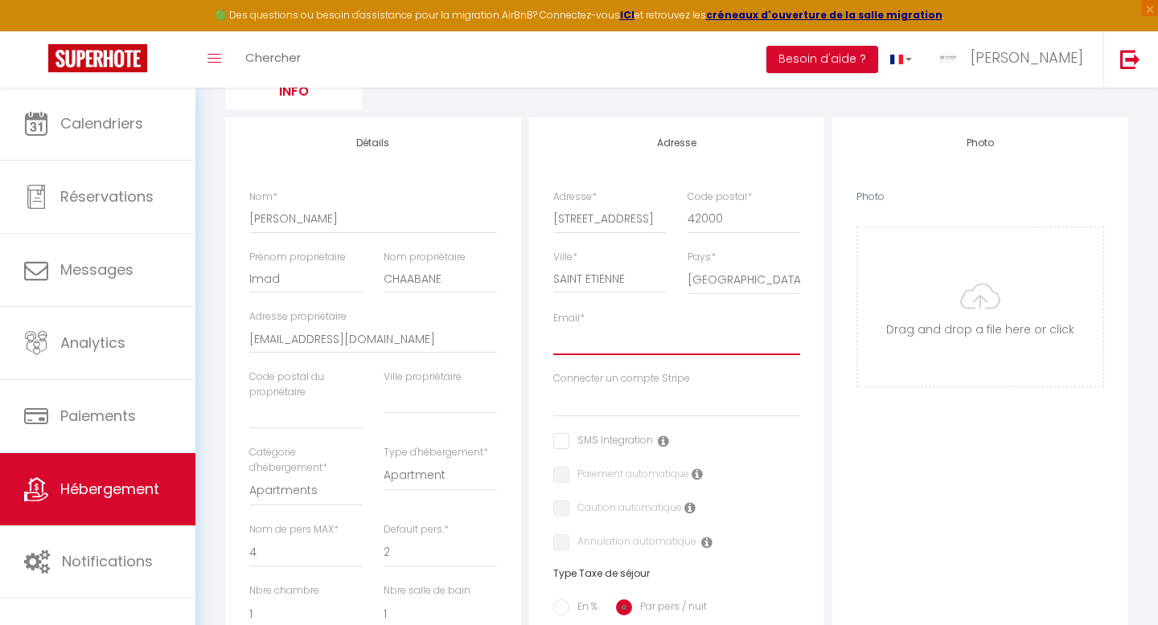
scroll to position [174, 0]
click at [346, 336] on input "[EMAIL_ADDRESS][DOMAIN_NAME]" at bounding box center [373, 338] width 248 height 29
click at [621, 342] on input "Email *" at bounding box center [677, 340] width 248 height 29
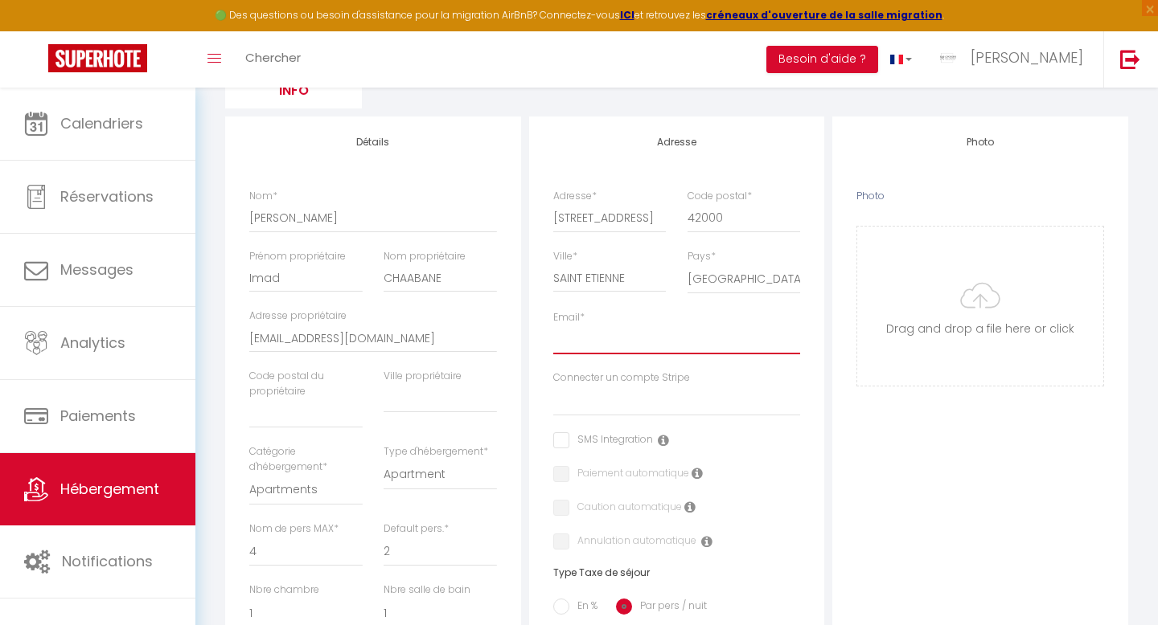
paste input "[EMAIL_ADDRESS][DOMAIN_NAME]"
click at [607, 402] on select "[PERSON_NAME] ECUREUIL [GEOGRAPHIC_DATA][PERSON_NAME] MV IMMO [PERSON_NAME] [PE…" at bounding box center [677, 401] width 248 height 31
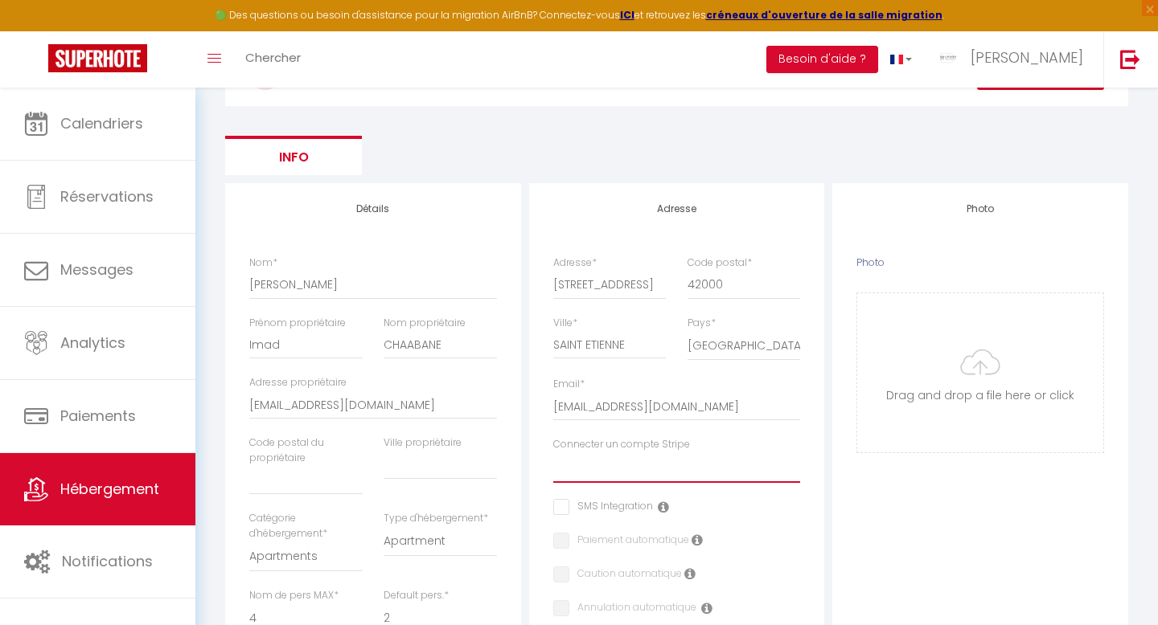
scroll to position [0, 0]
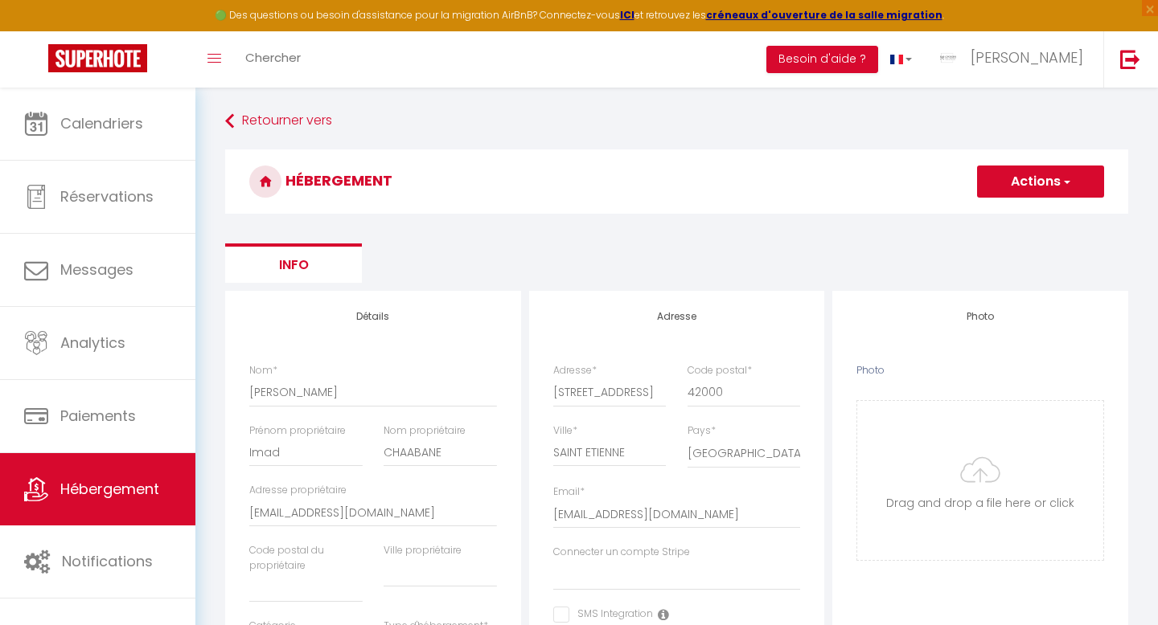
click at [1038, 185] on button "Actions" at bounding box center [1040, 182] width 127 height 32
click at [1002, 219] on input "Enregistrer" at bounding box center [1021, 217] width 59 height 16
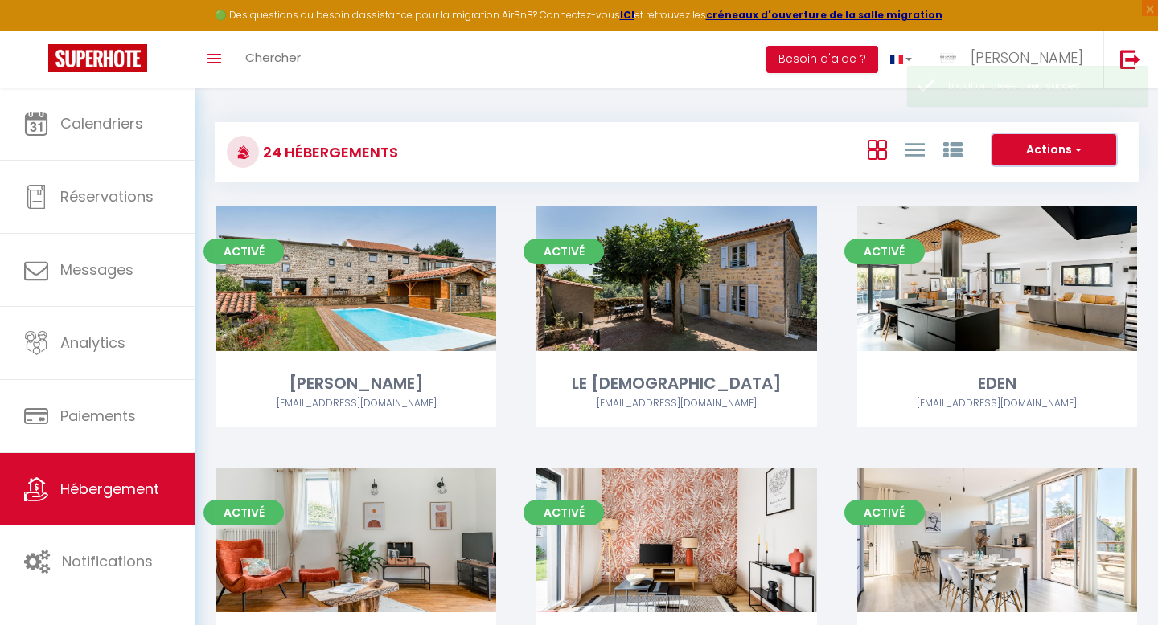
click at [1059, 145] on button "Actions" at bounding box center [1054, 150] width 124 height 32
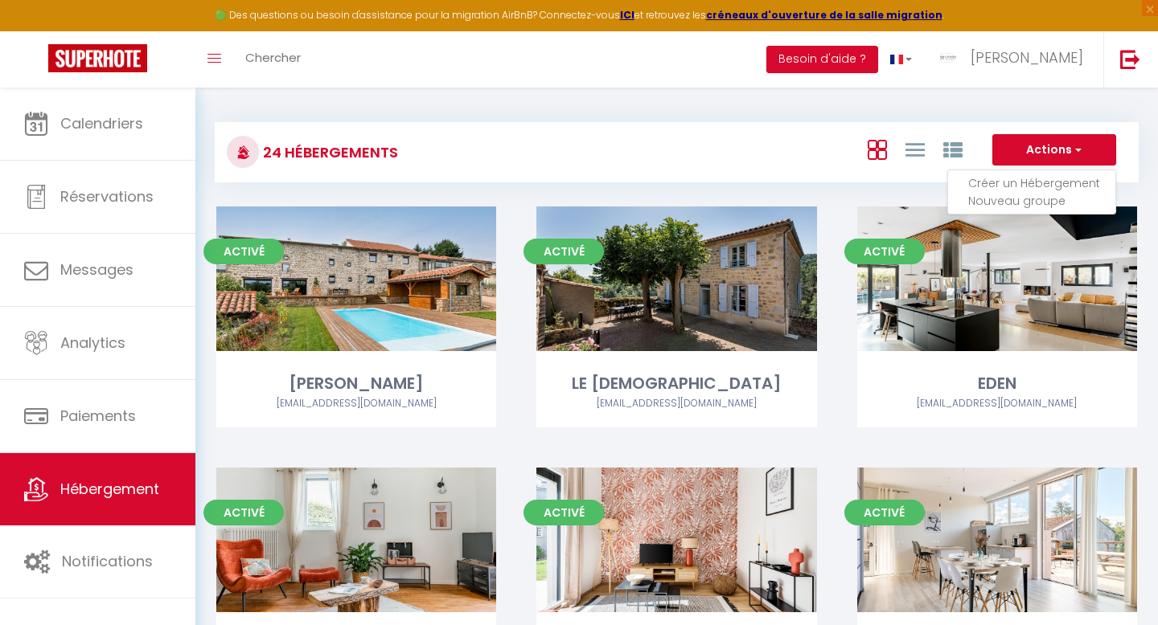
click at [997, 182] on li "Créer un Hébergement" at bounding box center [1041, 183] width 147 height 18
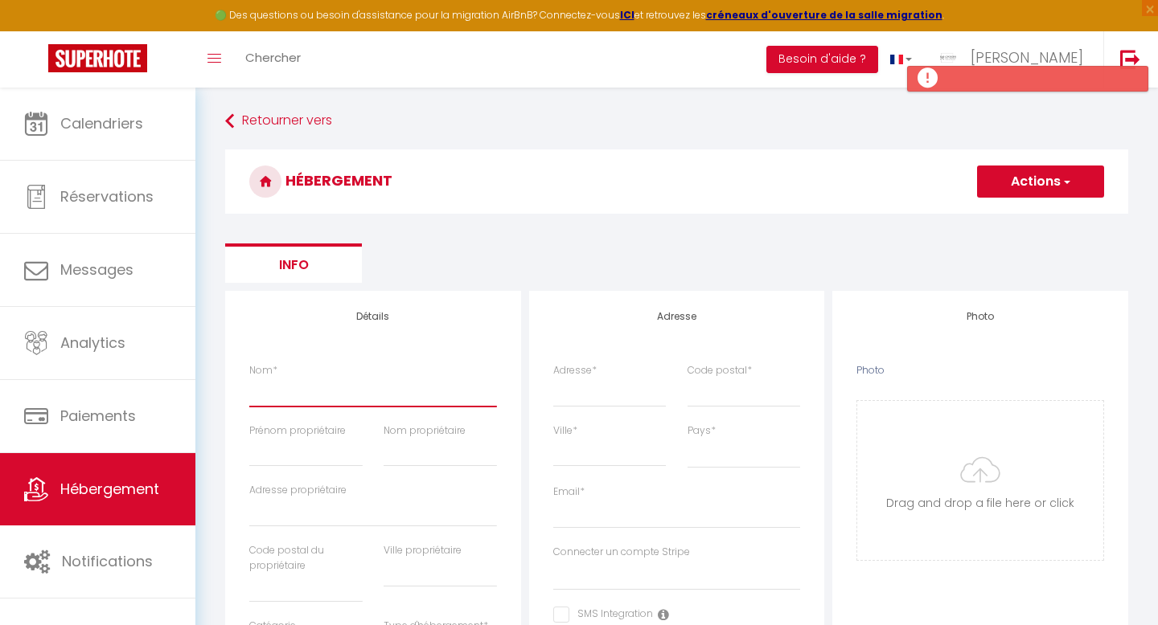
click at [375, 396] on input "Nom *" at bounding box center [373, 392] width 248 height 29
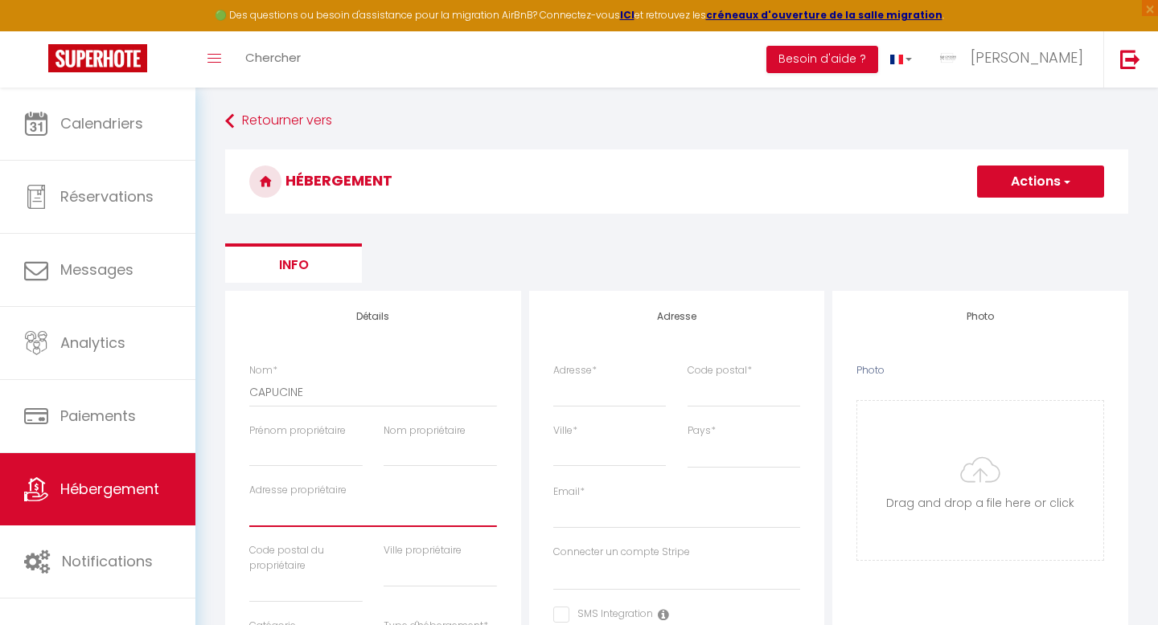
click at [264, 521] on input "Adresse propriétaire" at bounding box center [373, 512] width 248 height 29
paste input "[EMAIL_ADDRESS][DOMAIN_NAME]"
click at [575, 519] on input "Email *" at bounding box center [677, 514] width 248 height 29
paste input "[EMAIL_ADDRESS][DOMAIN_NAME]"
click at [363, 509] on input "[EMAIL_ADDRESS][DOMAIN_NAME]" at bounding box center [373, 512] width 248 height 29
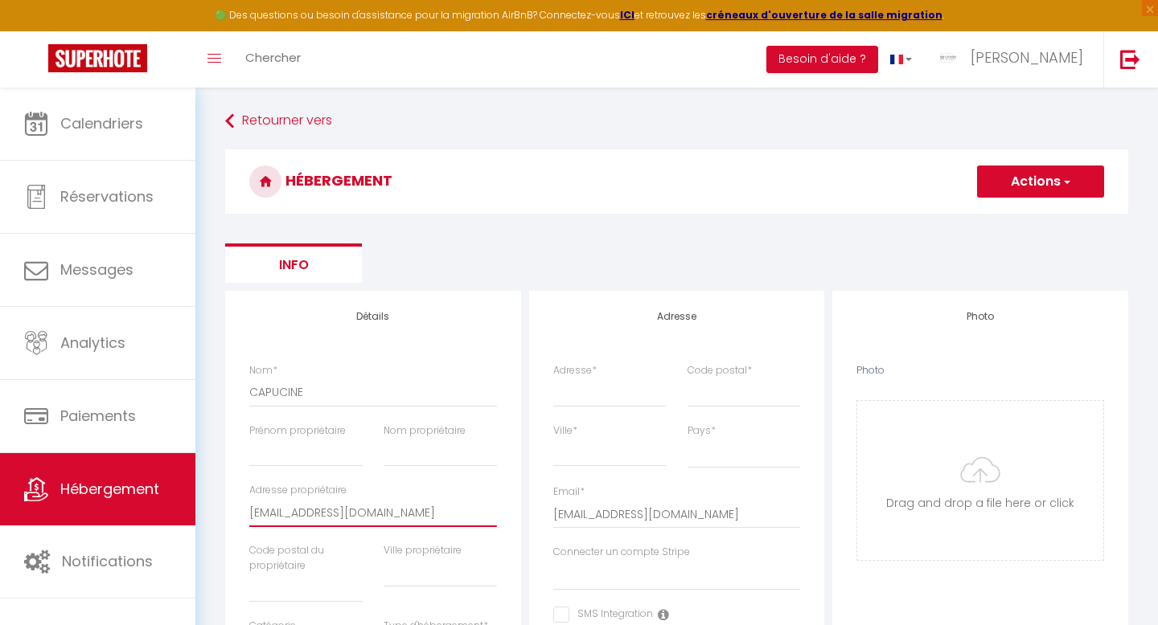
click at [363, 509] on input "[EMAIL_ADDRESS][DOMAIN_NAME]" at bounding box center [373, 512] width 248 height 29
click at [326, 460] on input "Prénom propriétaire" at bounding box center [305, 452] width 113 height 29
click at [300, 453] on input "Imaed" at bounding box center [305, 452] width 113 height 29
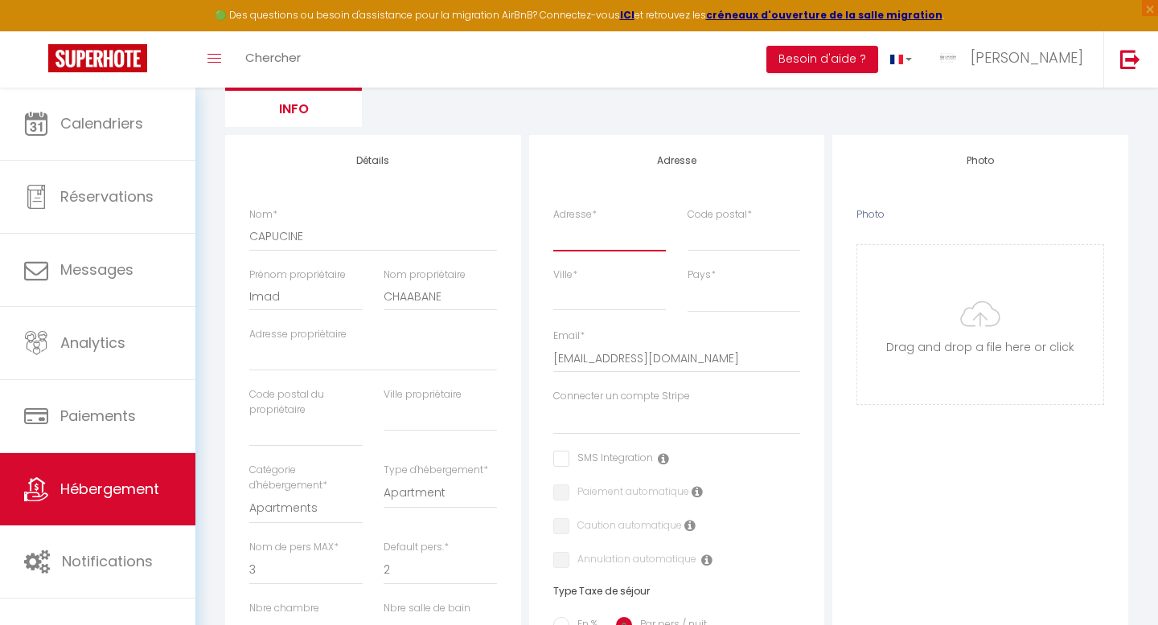
click at [603, 240] on input "Adresse *" at bounding box center [609, 236] width 113 height 29
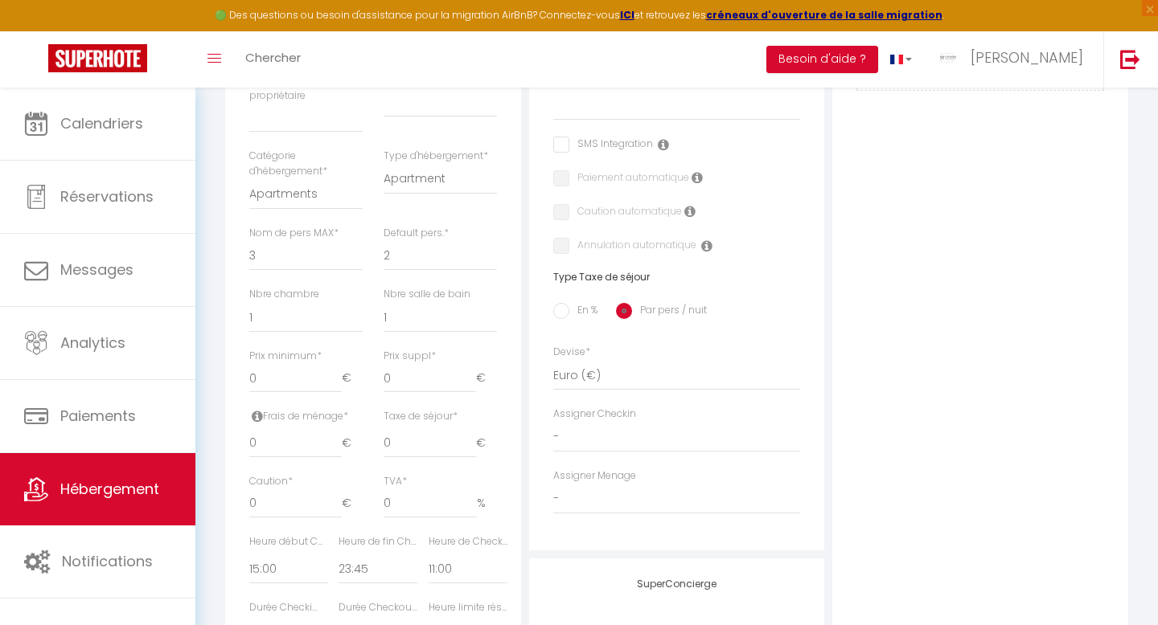
scroll to position [0, 0]
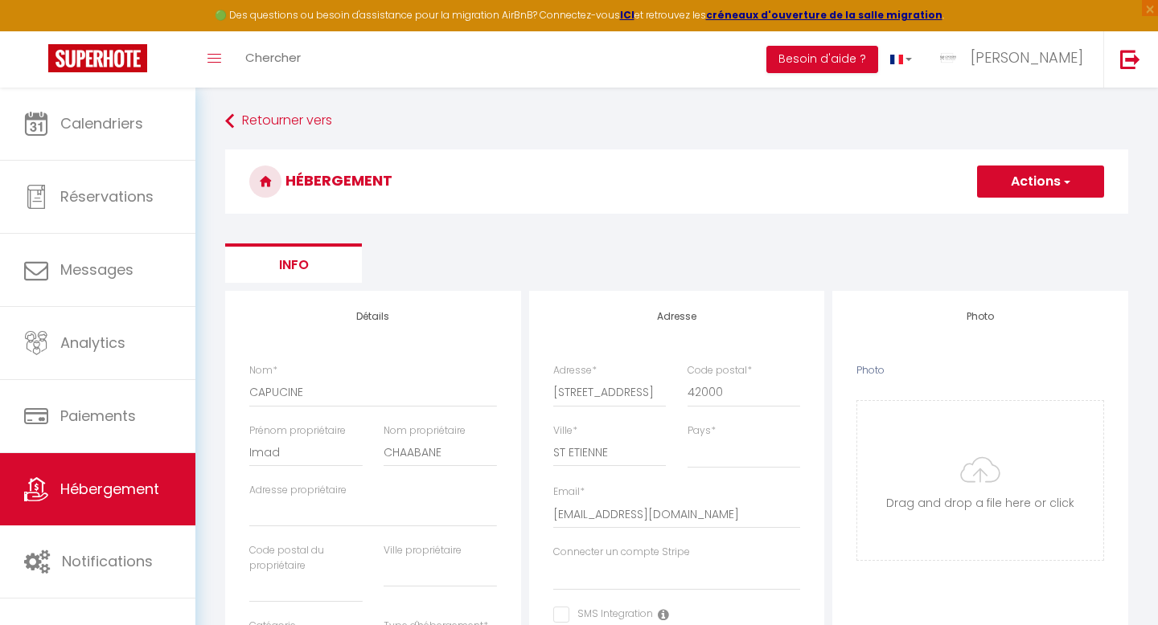
click at [1011, 181] on button "Actions" at bounding box center [1040, 182] width 127 height 32
click at [996, 215] on input "Enregistrer" at bounding box center [1021, 217] width 59 height 16
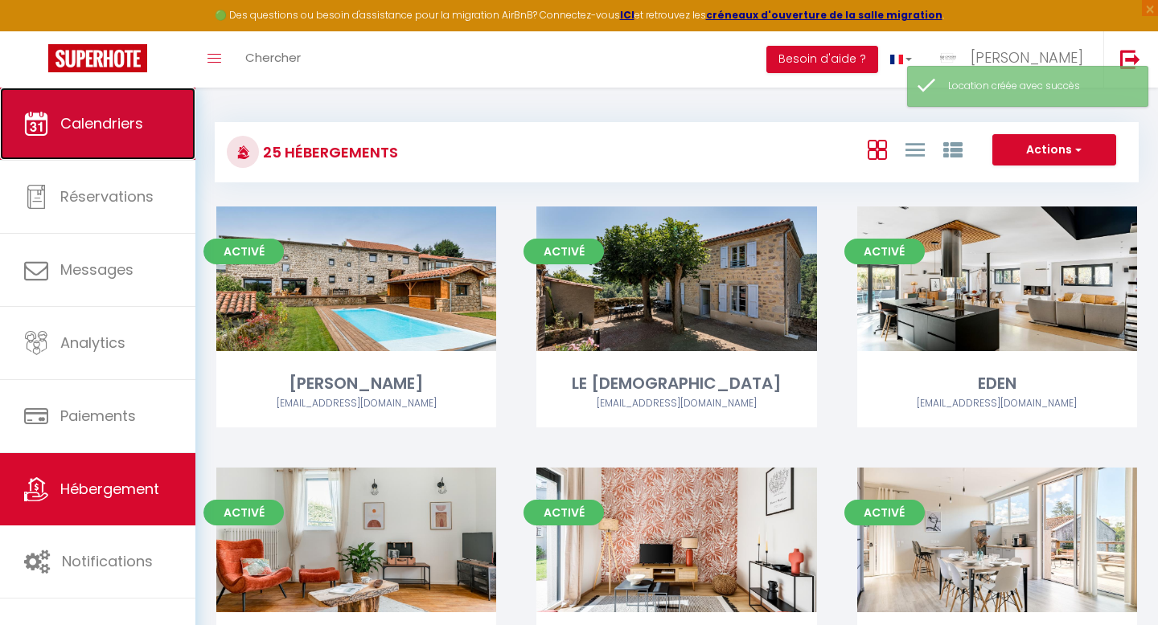
click at [84, 125] on span "Calendriers" at bounding box center [101, 123] width 83 height 20
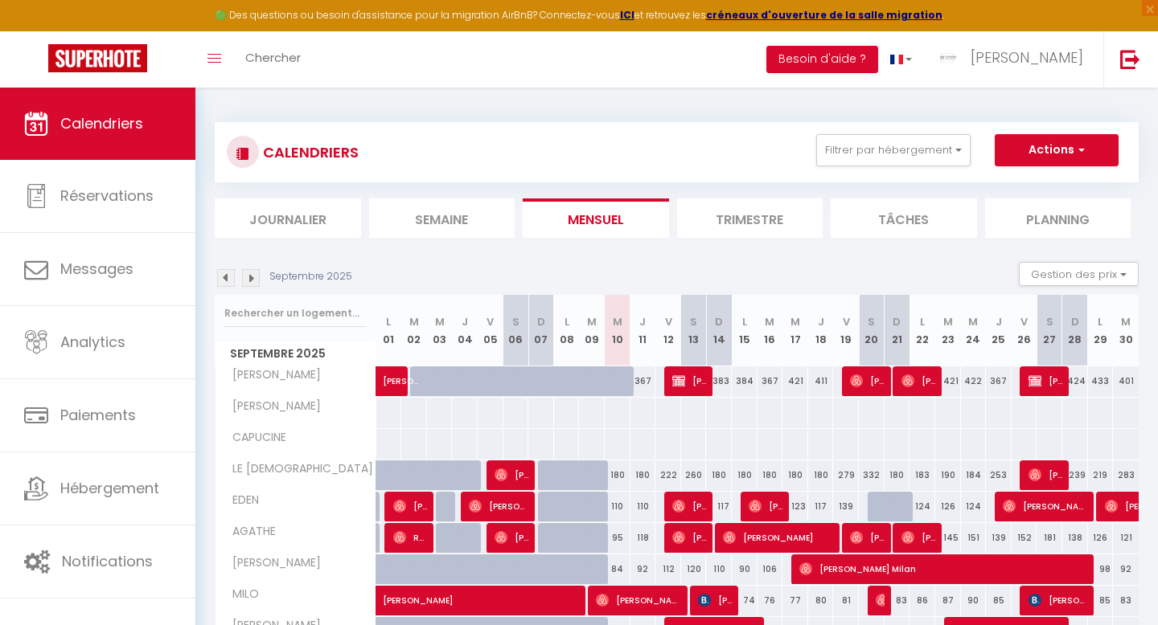
click at [223, 281] on img at bounding box center [226, 278] width 18 height 18
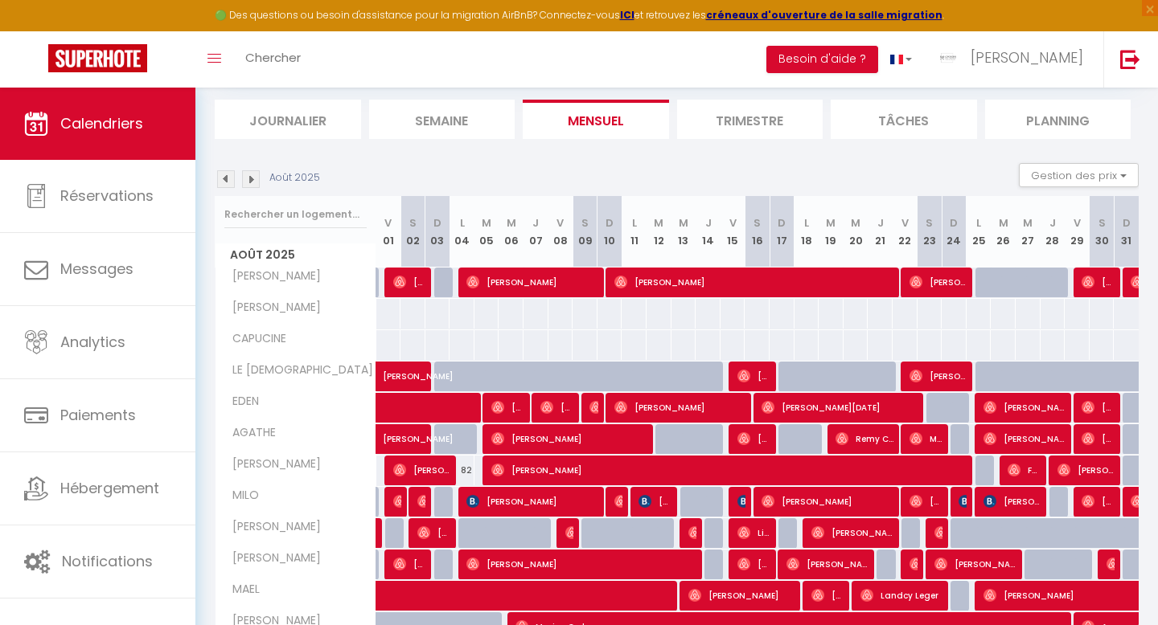
scroll to position [185, 0]
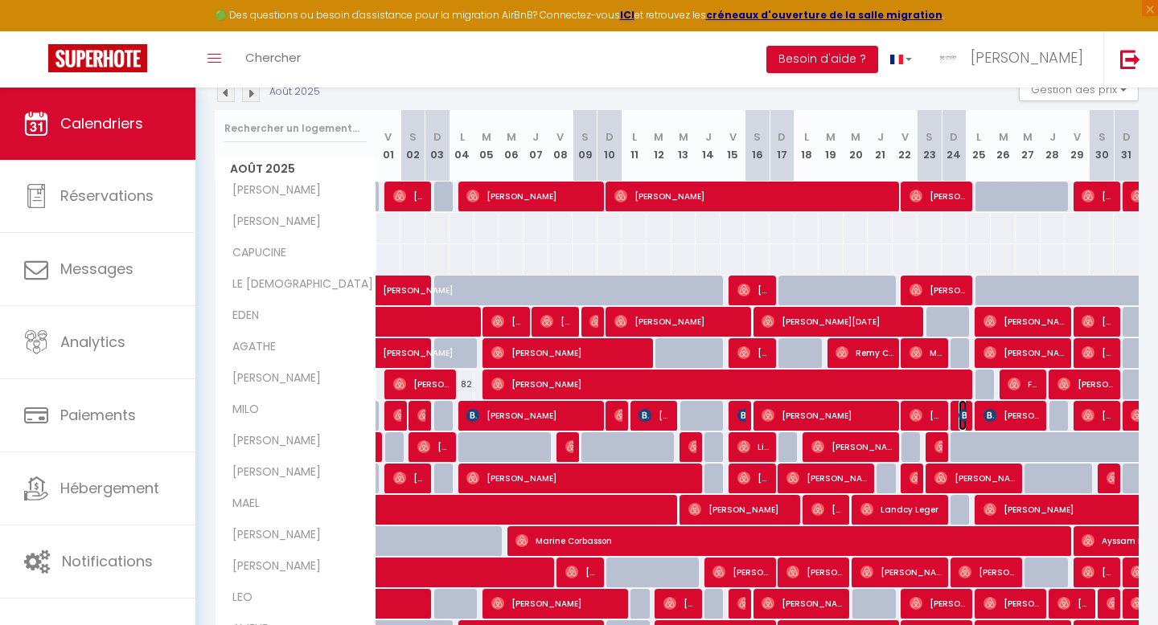
click at [962, 417] on img at bounding box center [964, 415] width 13 height 13
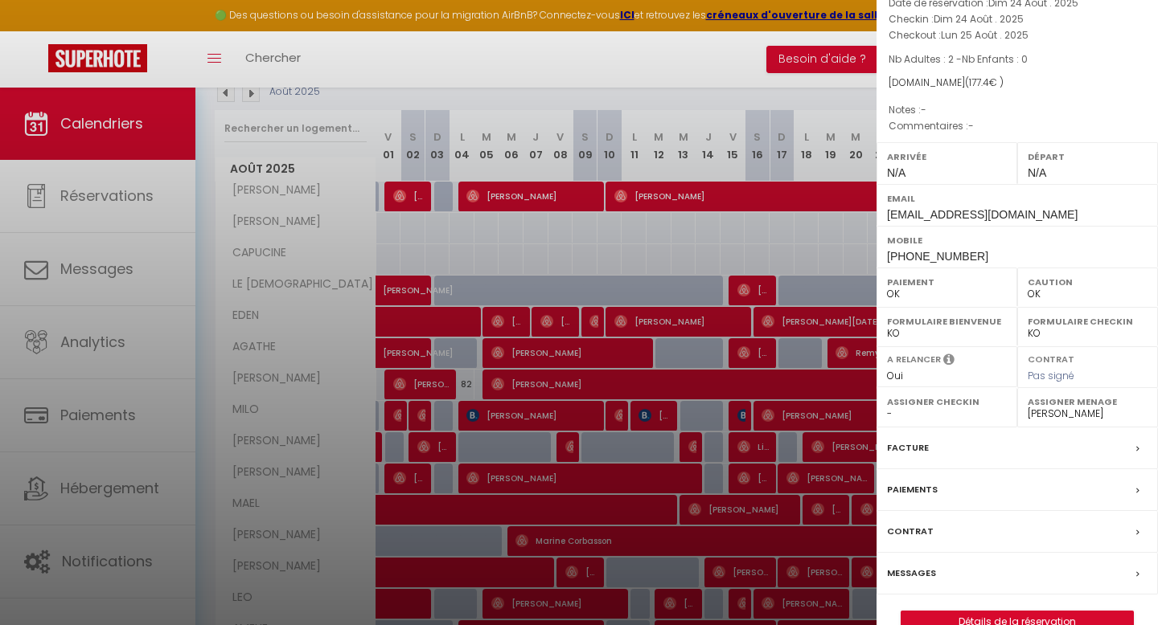
scroll to position [124, 0]
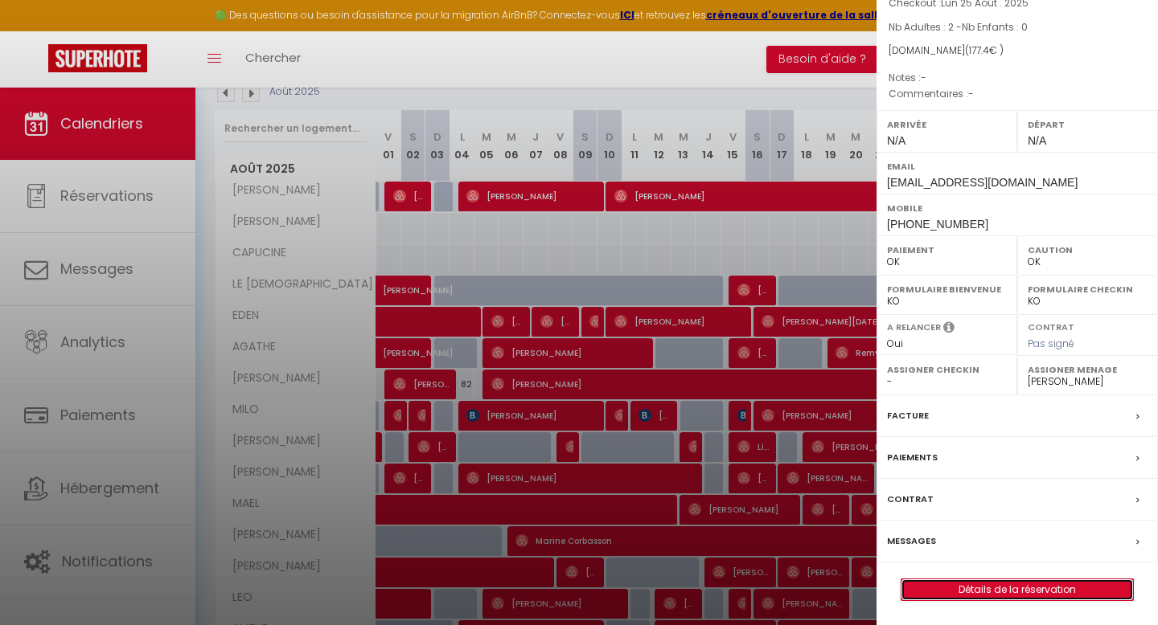
click at [953, 587] on link "Détails de la réservation" at bounding box center [1017, 590] width 232 height 21
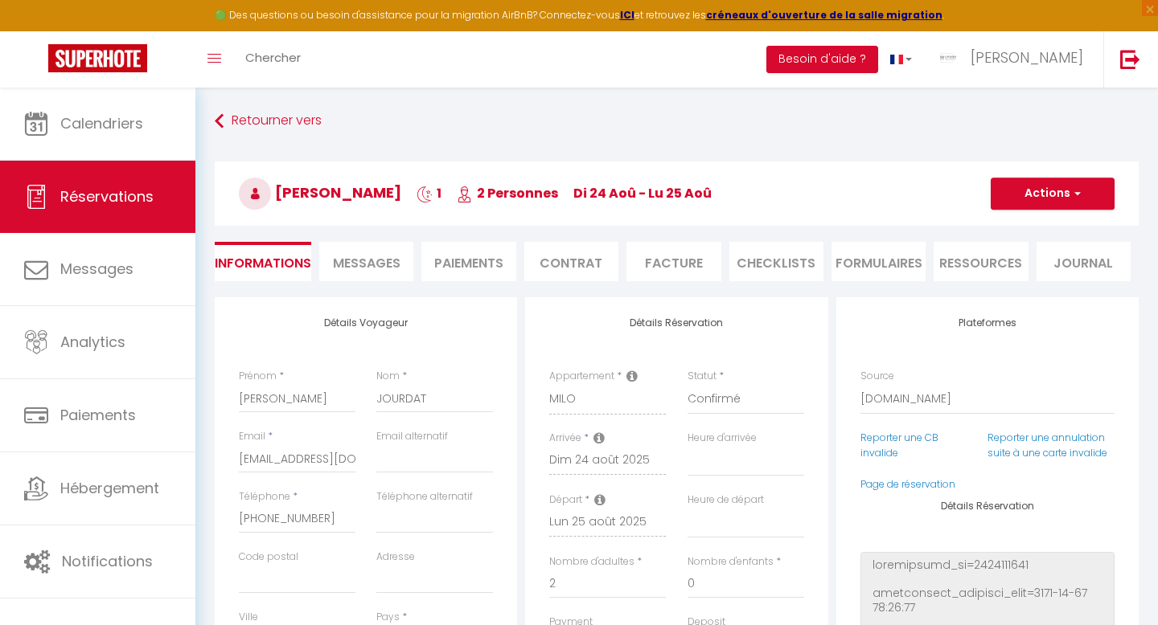
click at [696, 270] on li "Facture" at bounding box center [673, 261] width 94 height 39
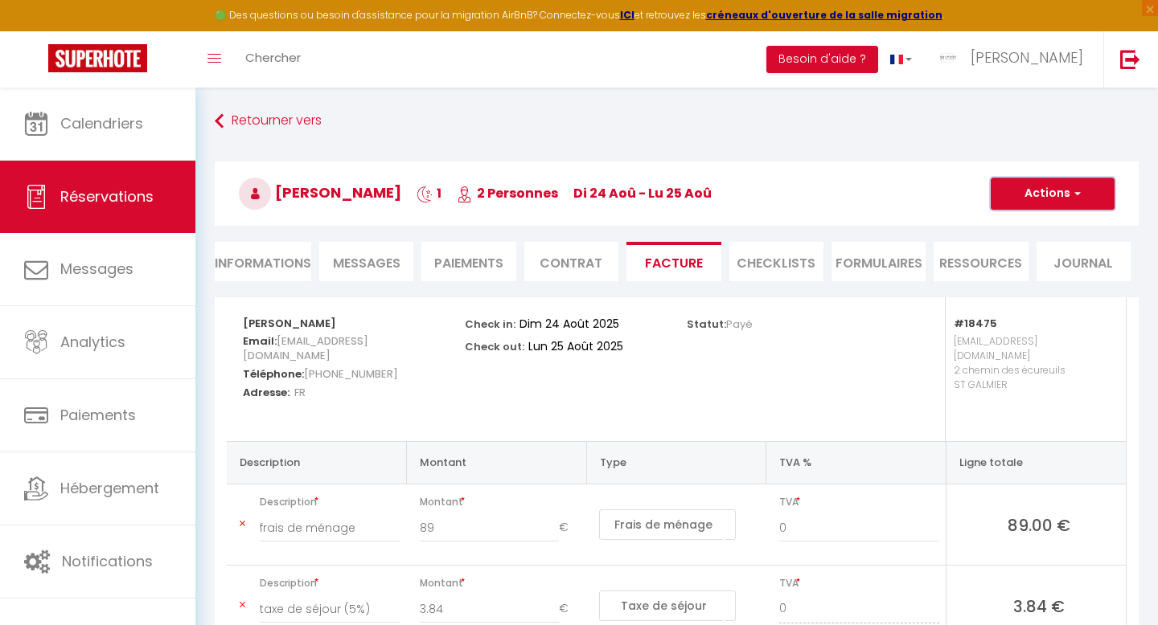
click at [1050, 188] on button "Actions" at bounding box center [1052, 194] width 124 height 32
click at [1023, 272] on link "Envoyer la facture" at bounding box center [1040, 270] width 135 height 21
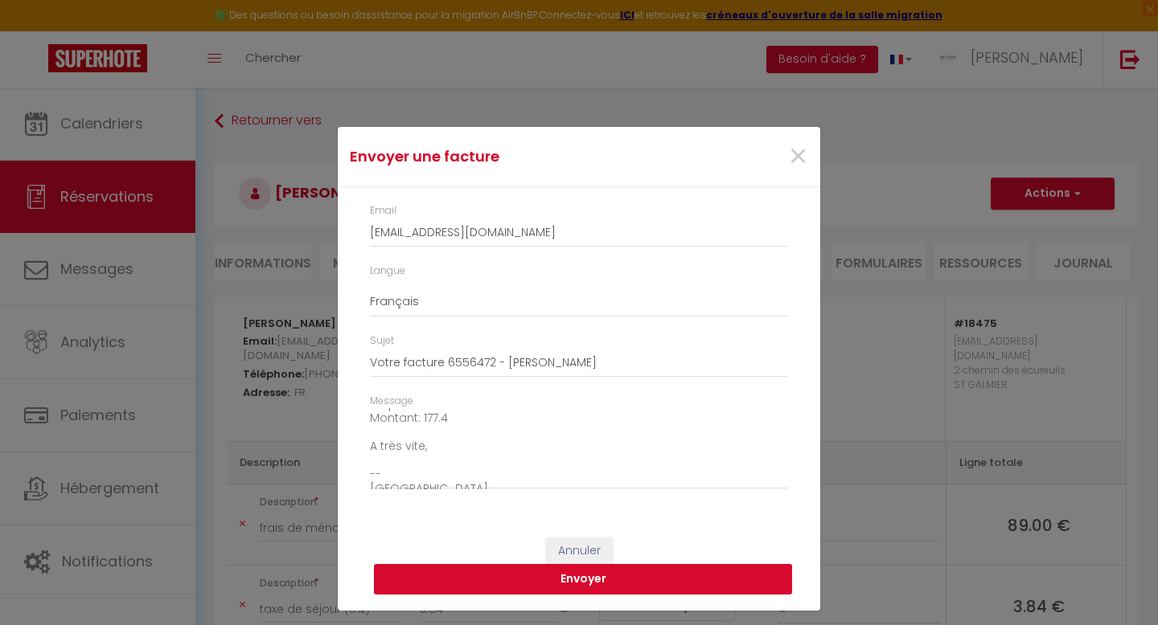
scroll to position [151, 0]
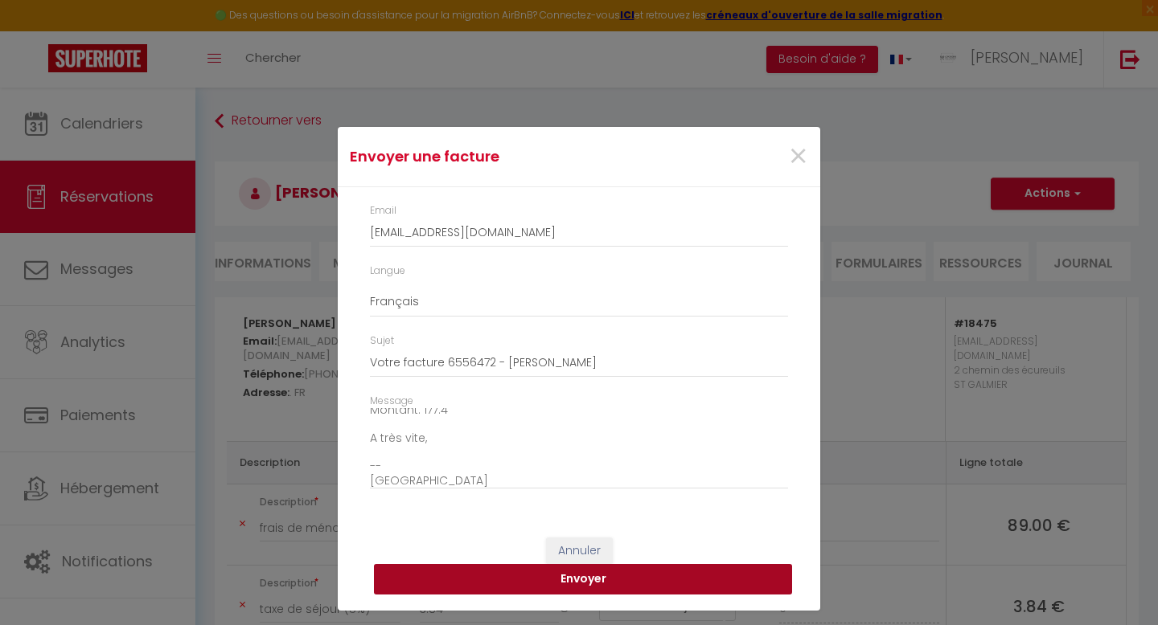
click at [484, 582] on button "Envoyer" at bounding box center [583, 579] width 418 height 31
